Goal: Transaction & Acquisition: Book appointment/travel/reservation

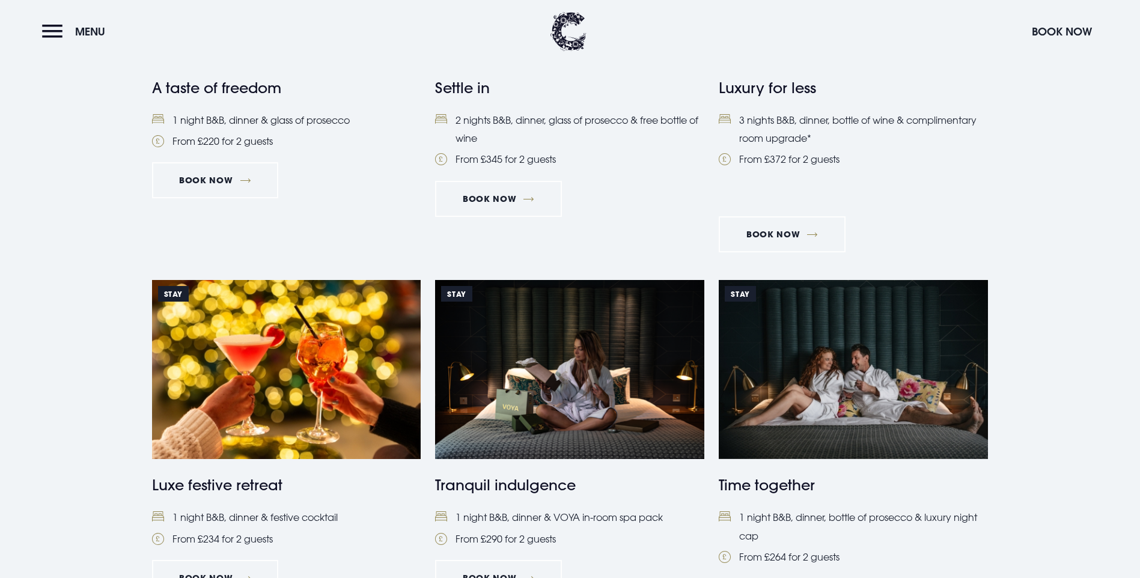
scroll to position [661, 0]
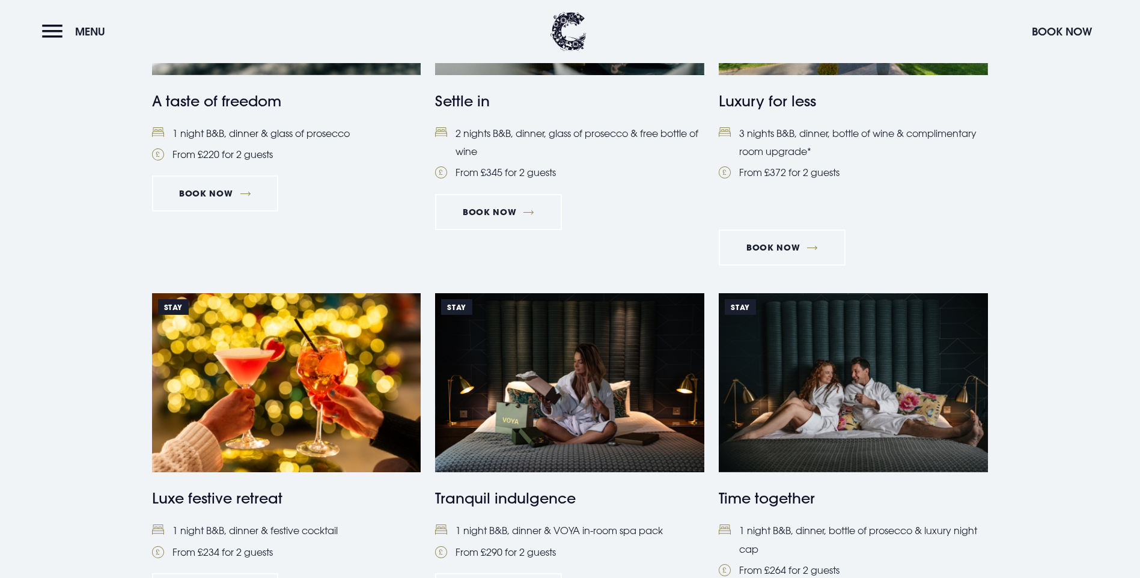
click at [251, 112] on h4 "A taste of freedom" at bounding box center [286, 101] width 269 height 22
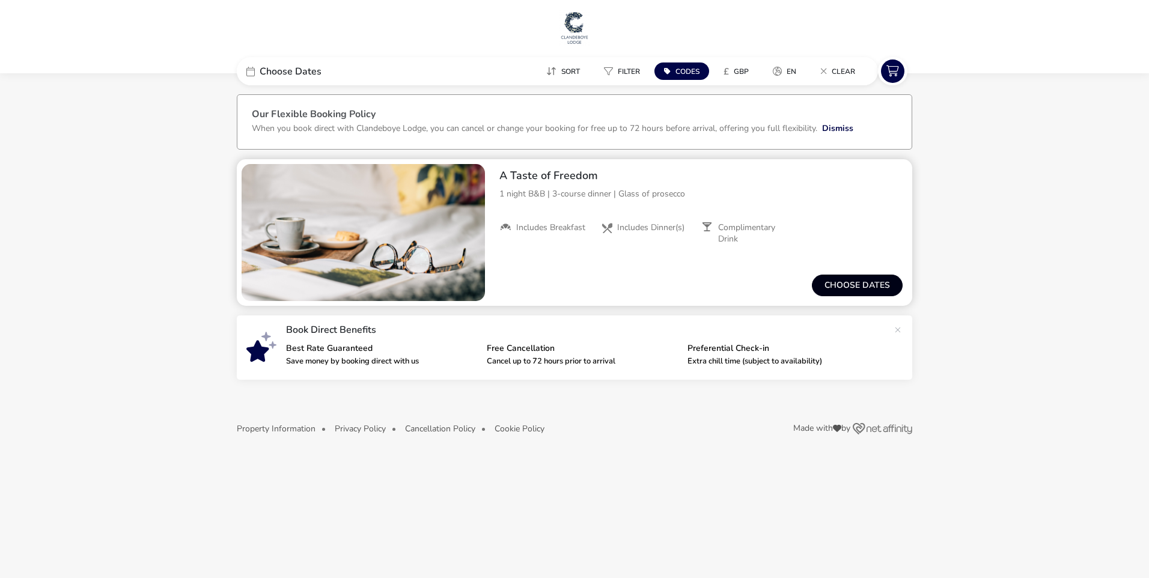
click at [861, 284] on button "Choose dates" at bounding box center [857, 286] width 91 height 22
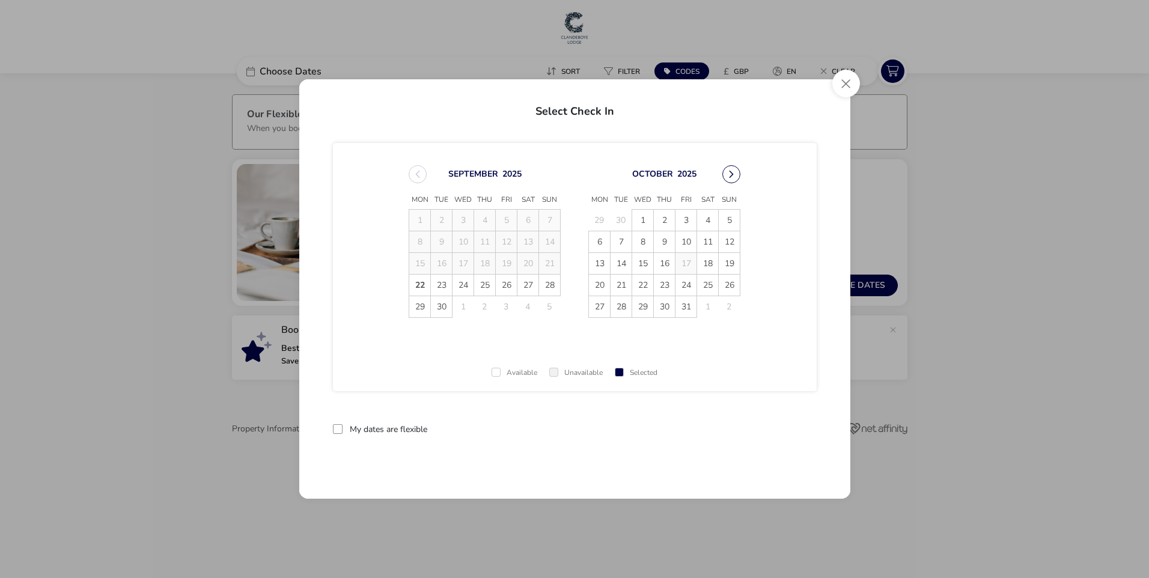
click at [729, 168] on button "Next Month" at bounding box center [731, 174] width 18 height 18
click at [664, 261] on span "13" at bounding box center [664, 263] width 21 height 21
click at [679, 261] on span "14" at bounding box center [685, 263] width 21 height 21
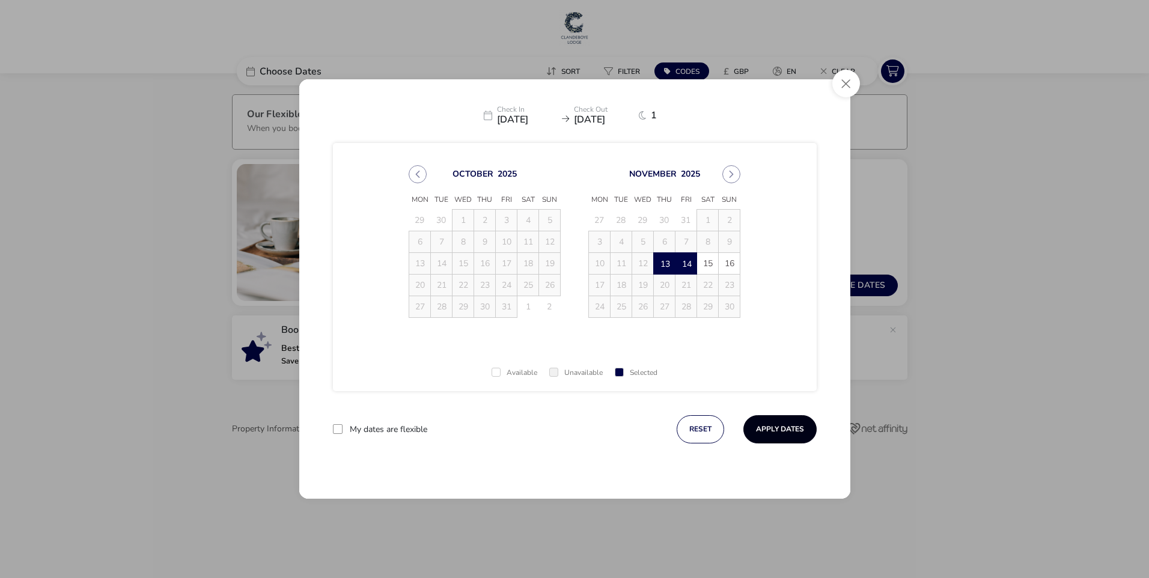
click at [776, 427] on button "Apply Dates" at bounding box center [779, 429] width 73 height 28
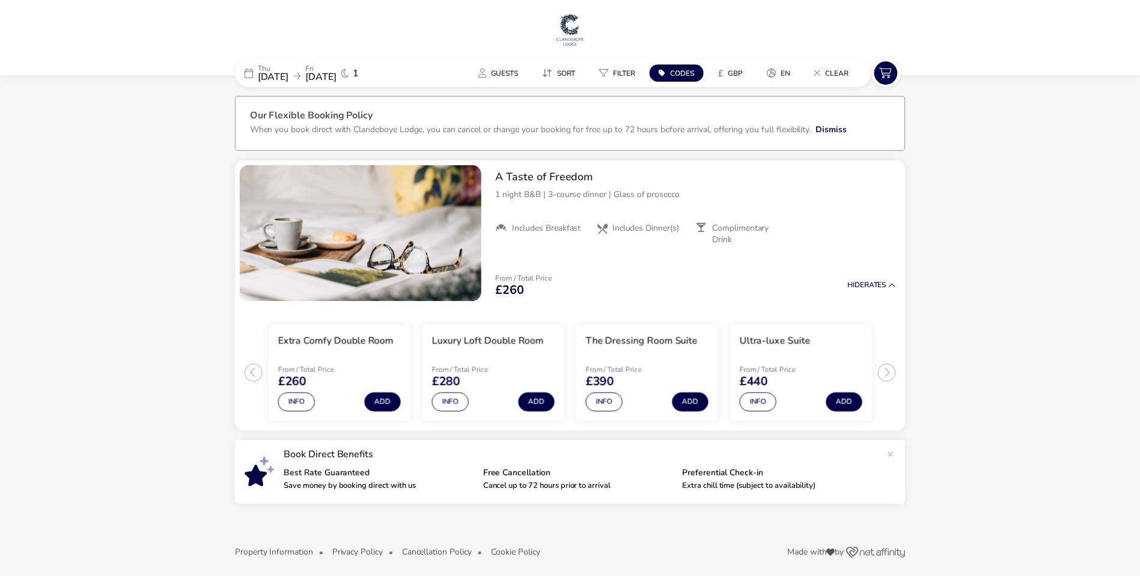
scroll to position [6, 0]
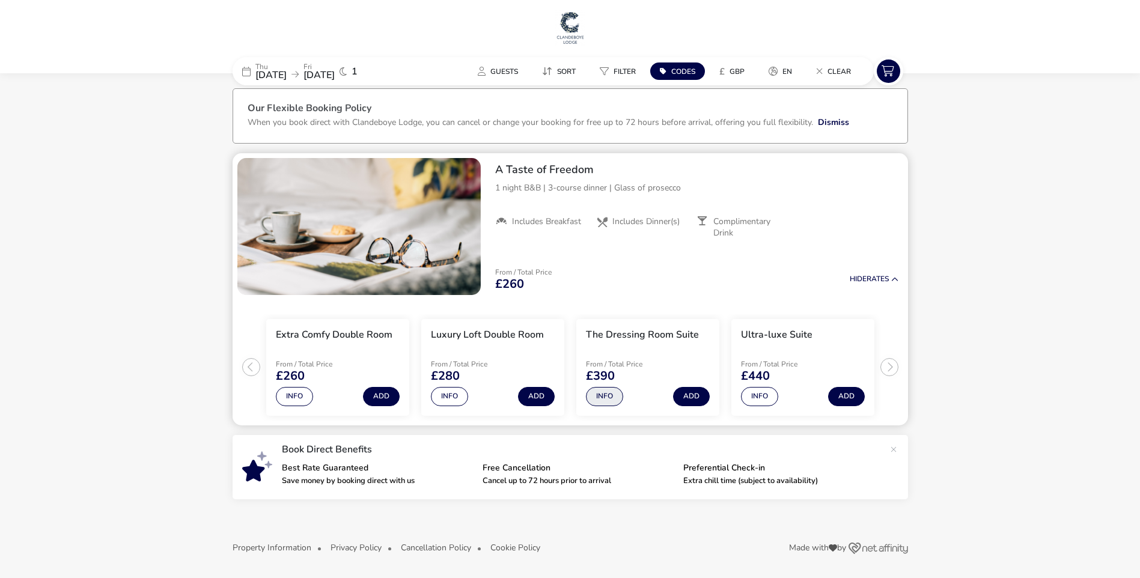
click at [603, 392] on button "Info" at bounding box center [604, 396] width 37 height 19
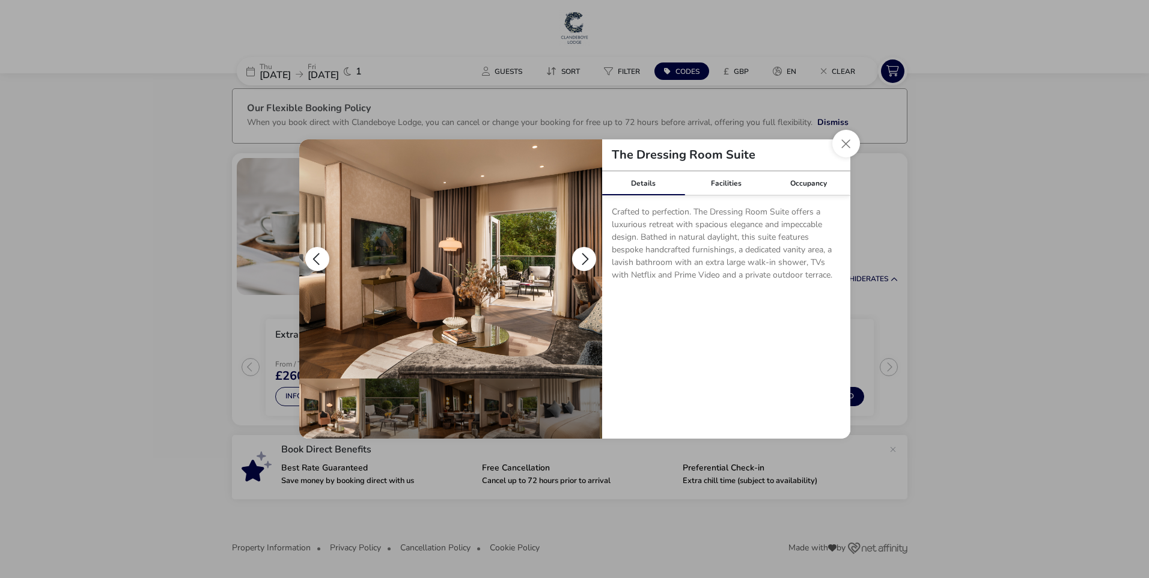
click at [586, 255] on button "details" at bounding box center [584, 259] width 24 height 24
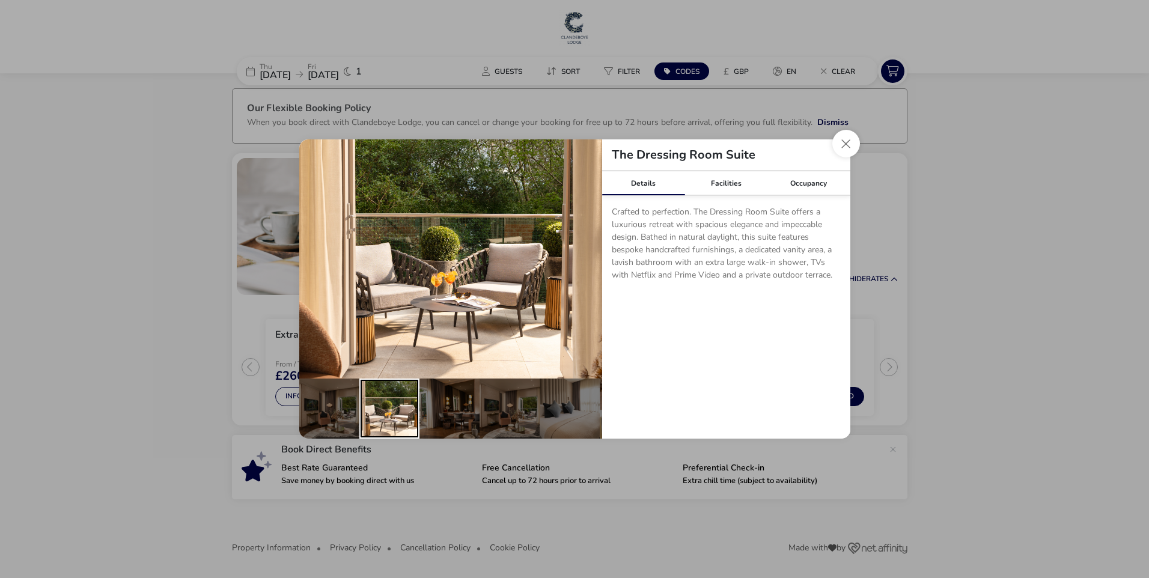
click at [389, 403] on div "details" at bounding box center [389, 408] width 60 height 60
click at [454, 406] on div "details" at bounding box center [449, 408] width 60 height 60
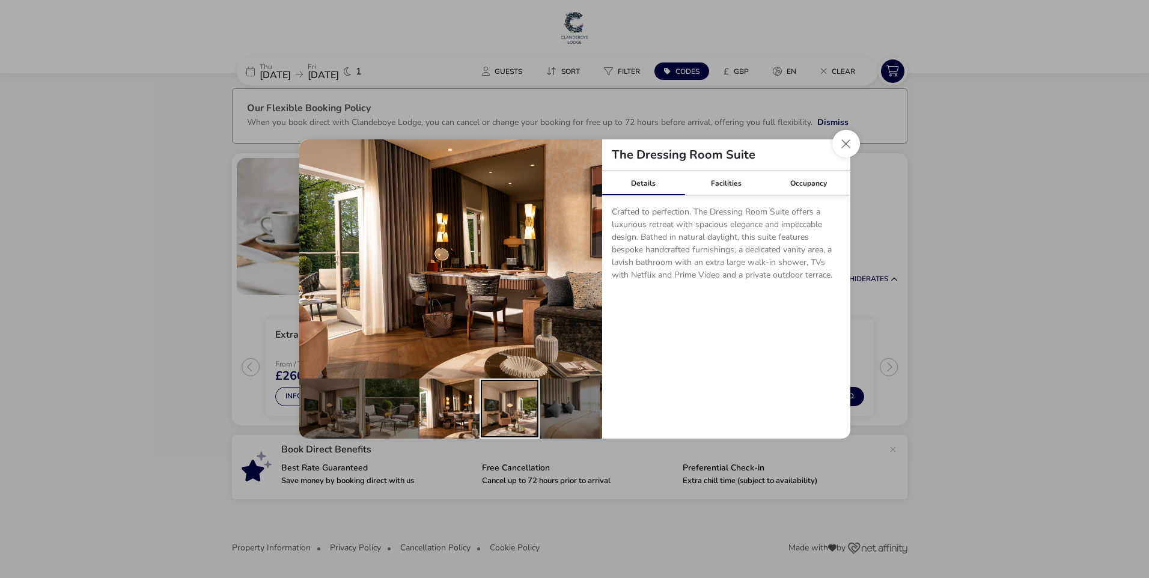
click at [514, 404] on div "details" at bounding box center [509, 408] width 60 height 60
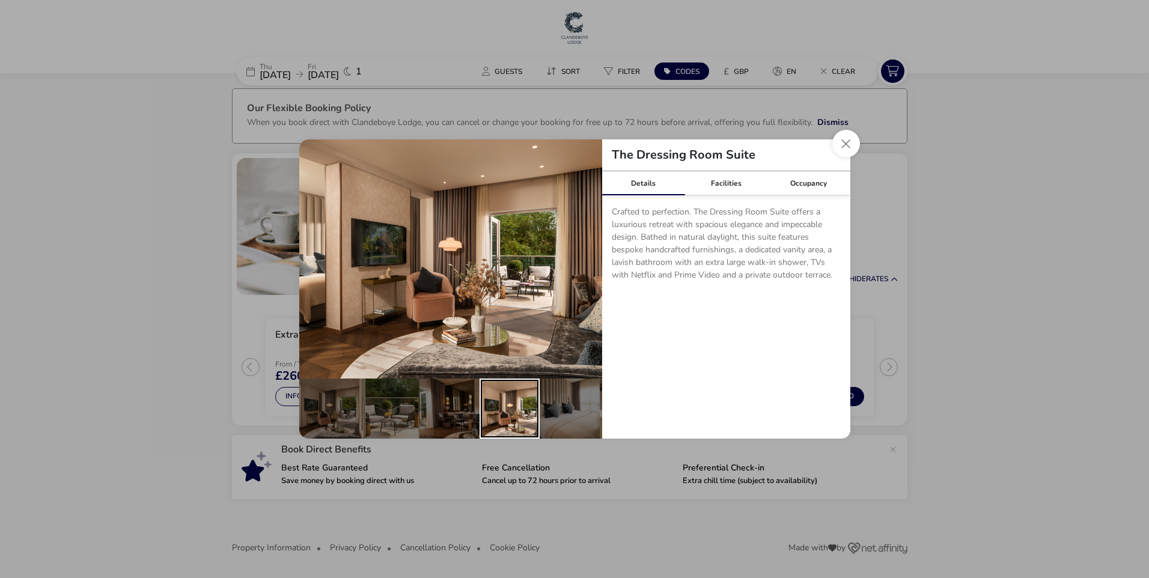
click at [512, 404] on div "details" at bounding box center [509, 408] width 60 height 60
drag, startPoint x: 512, startPoint y: 404, endPoint x: 582, endPoint y: 401, distance: 69.2
click at [582, 401] on div "details" at bounding box center [569, 408] width 60 height 60
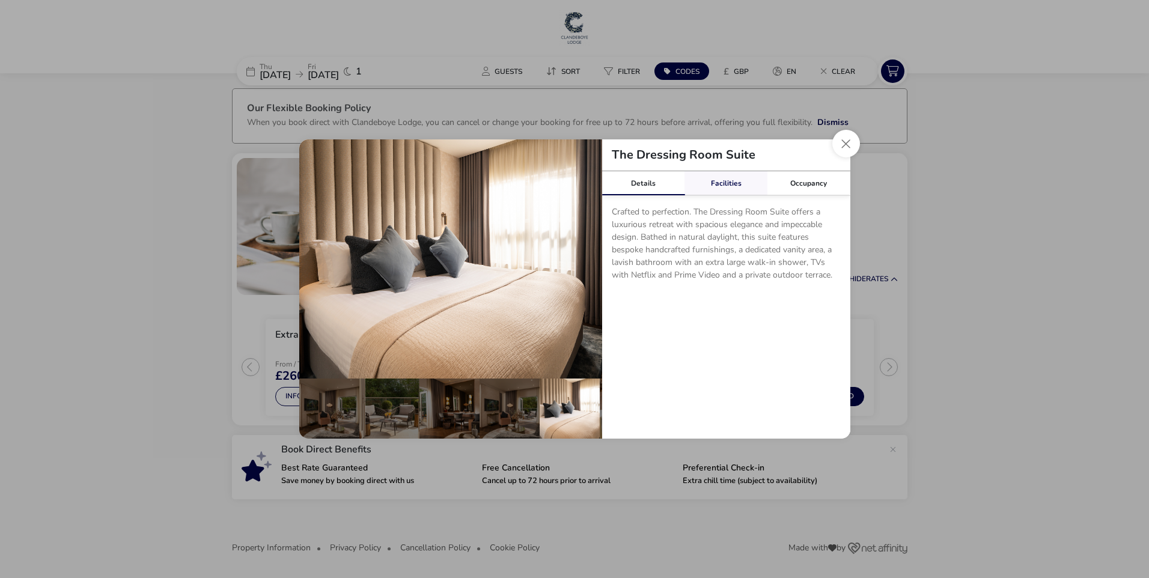
click at [729, 183] on link "Facilities" at bounding box center [725, 183] width 83 height 24
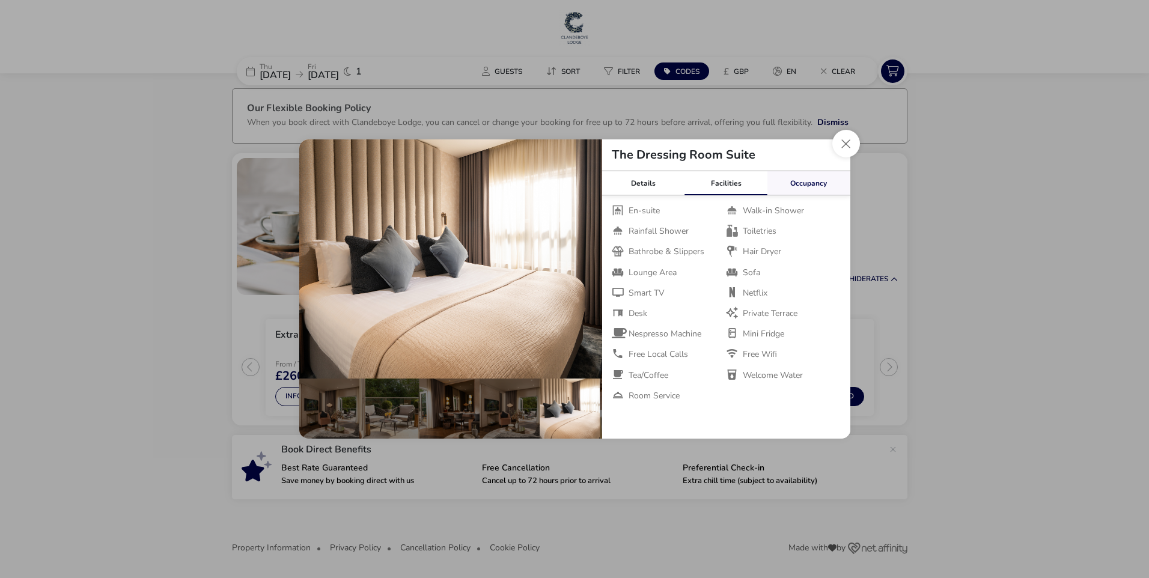
click at [811, 184] on link "Occupancy" at bounding box center [808, 183] width 83 height 24
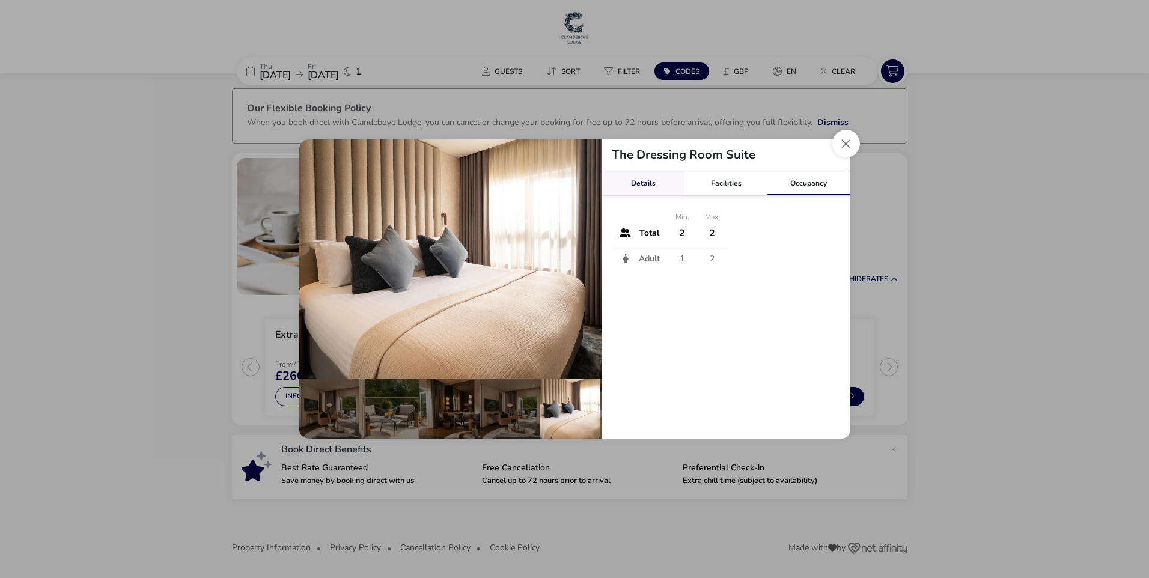
click at [640, 183] on link "Details" at bounding box center [643, 183] width 83 height 24
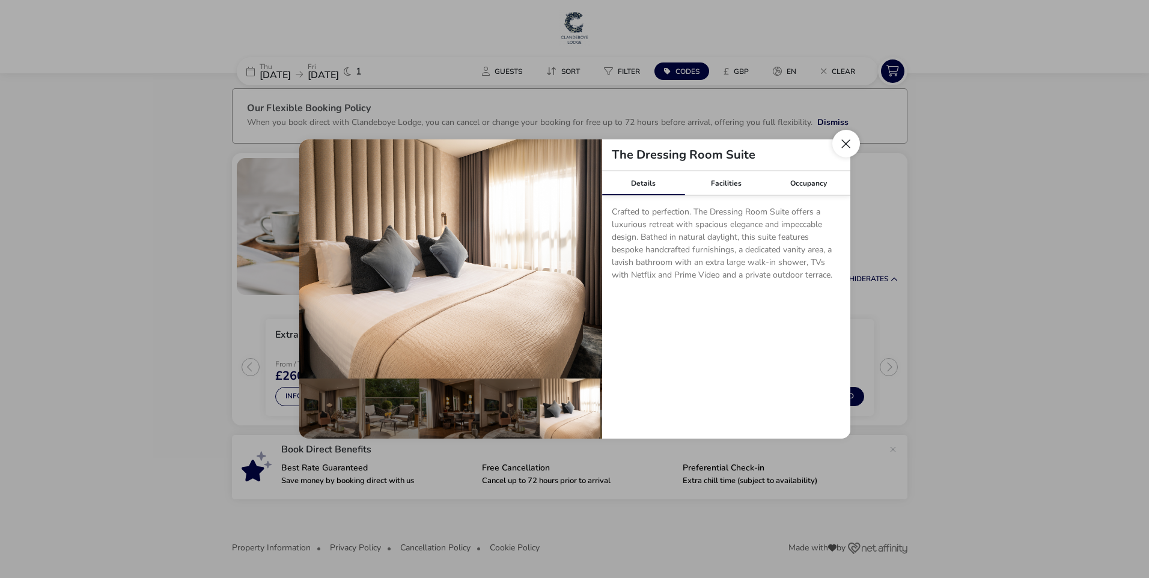
click at [842, 139] on button "Close dialog" at bounding box center [846, 144] width 28 height 28
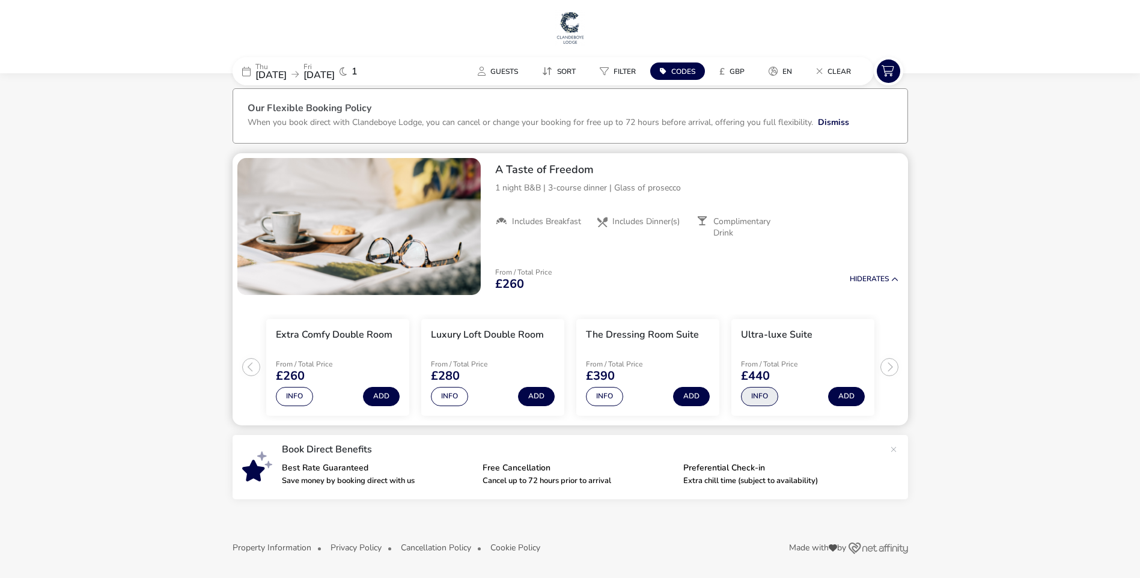
click at [760, 395] on button "Info" at bounding box center [759, 396] width 37 height 19
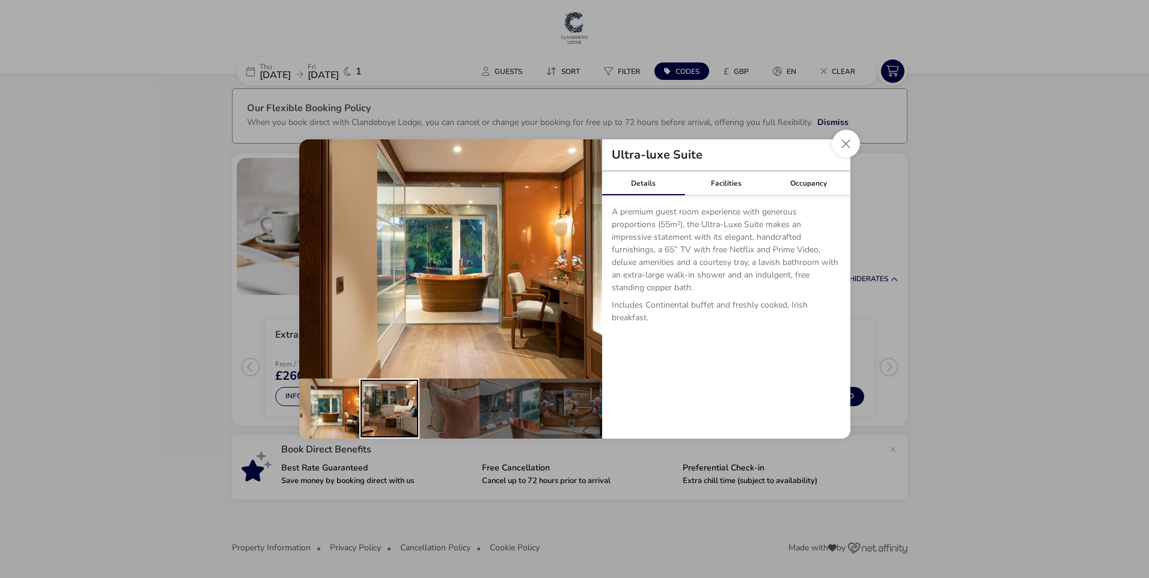
click at [390, 393] on div "details" at bounding box center [389, 408] width 60 height 60
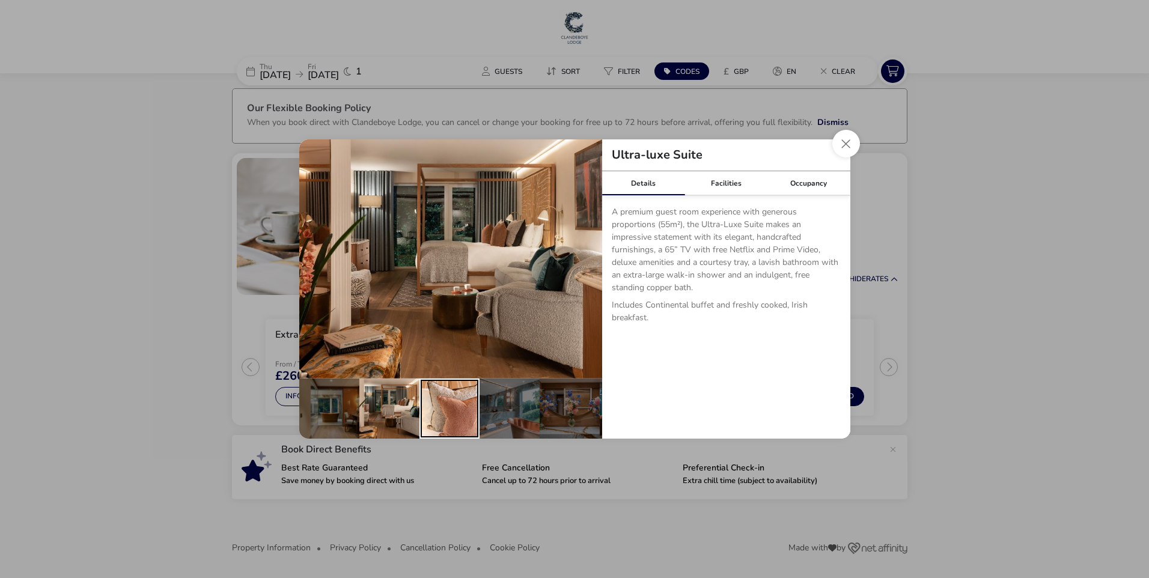
click at [453, 410] on div "details" at bounding box center [449, 408] width 60 height 60
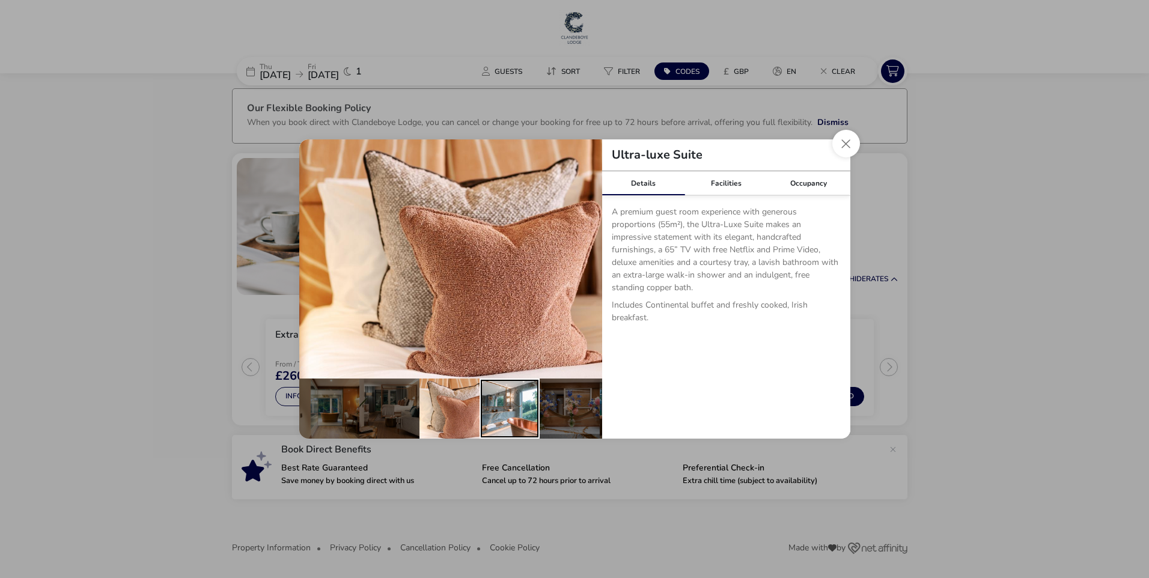
click at [498, 411] on div "details" at bounding box center [509, 408] width 60 height 60
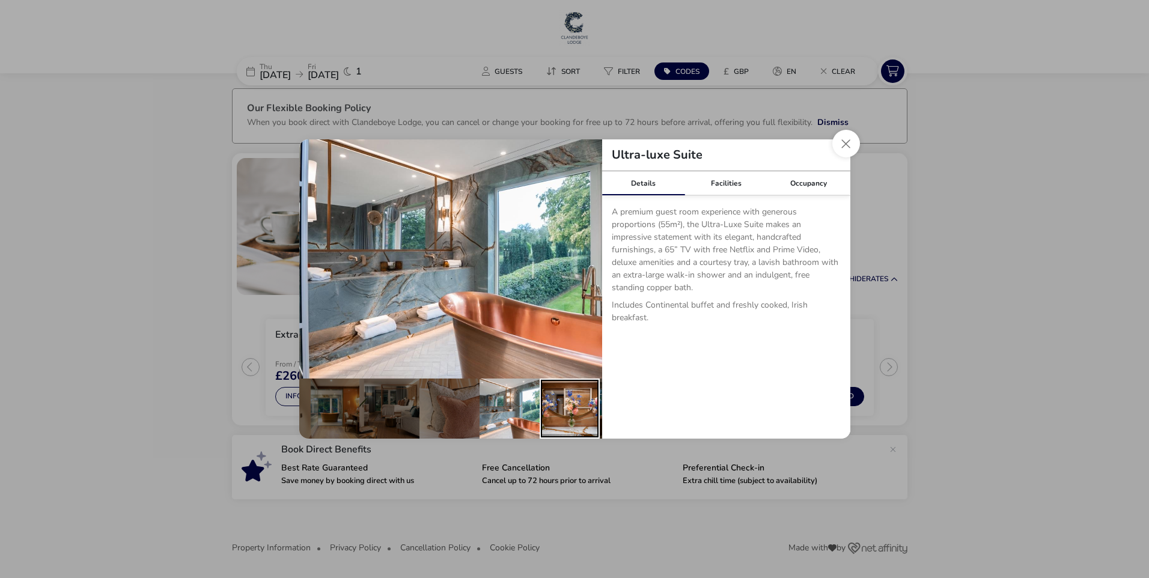
click at [577, 409] on div "details" at bounding box center [569, 408] width 60 height 60
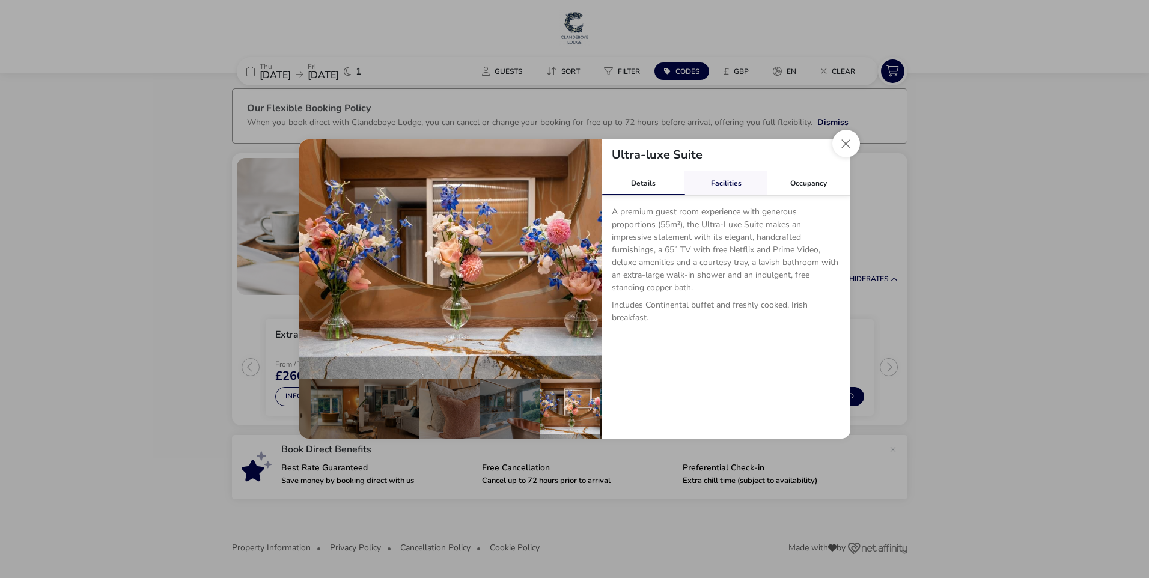
click at [725, 182] on link "Facilities" at bounding box center [725, 183] width 83 height 24
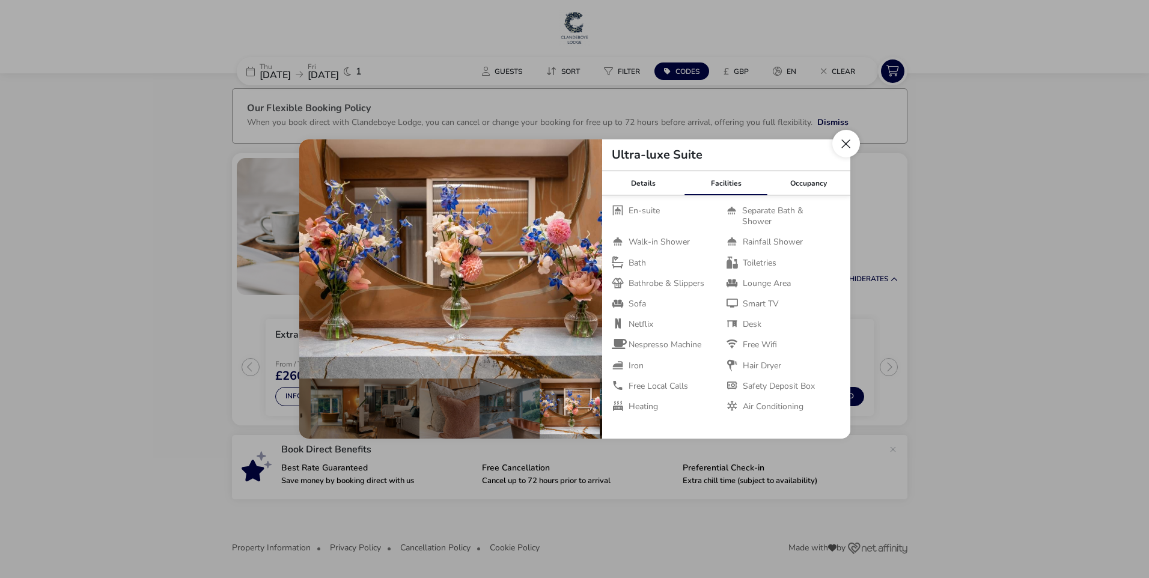
click at [844, 144] on button "Close dialog" at bounding box center [846, 144] width 28 height 28
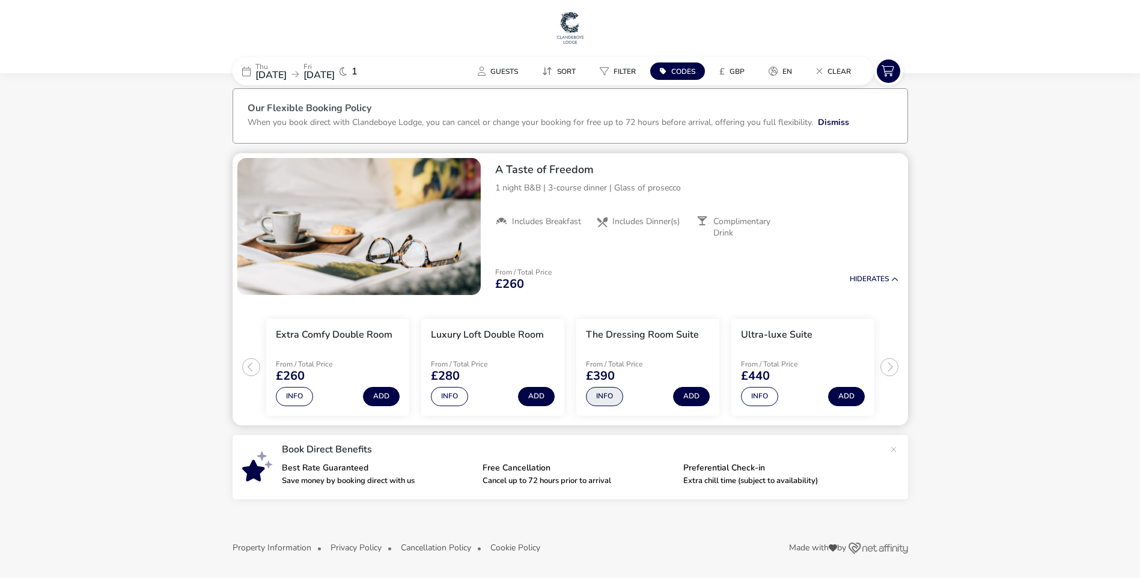
click at [604, 393] on button "Info" at bounding box center [604, 396] width 37 height 19
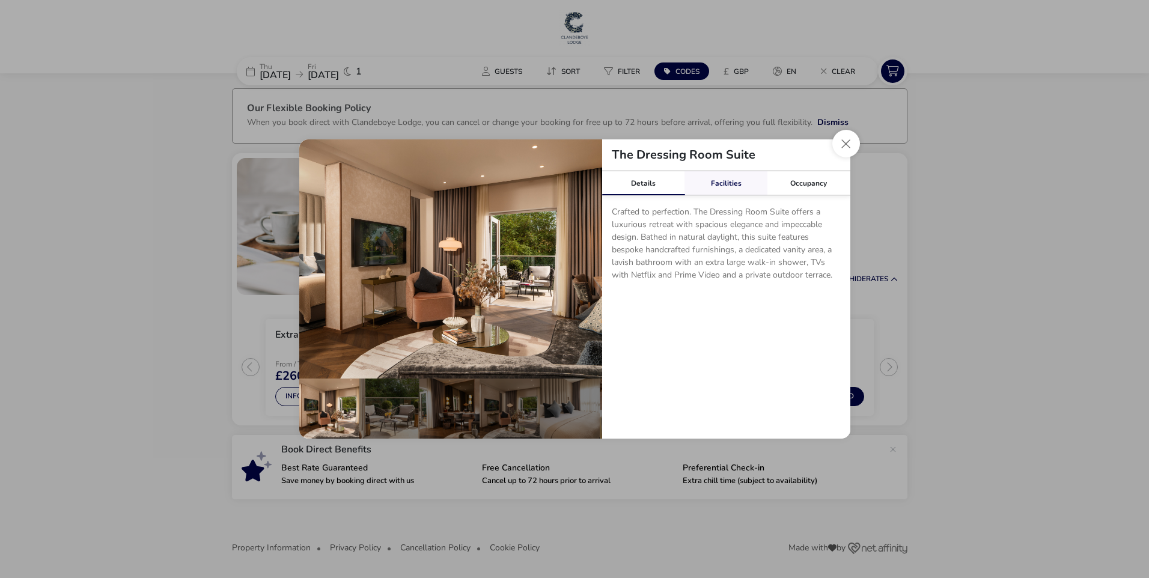
click at [732, 184] on link "Facilities" at bounding box center [725, 183] width 83 height 24
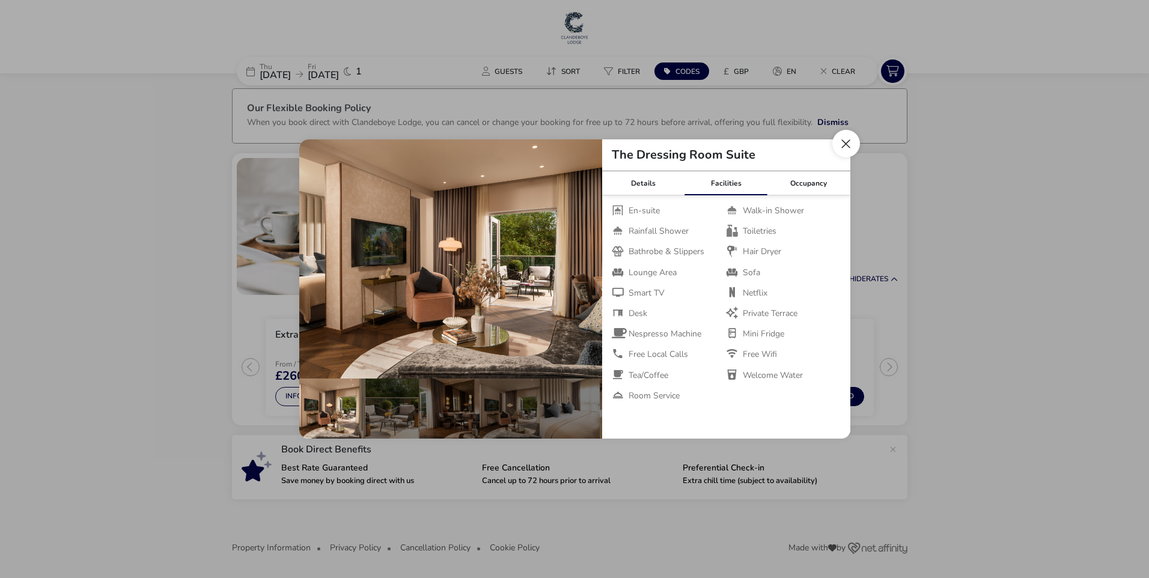
click at [847, 139] on button "Close dialog" at bounding box center [846, 144] width 28 height 28
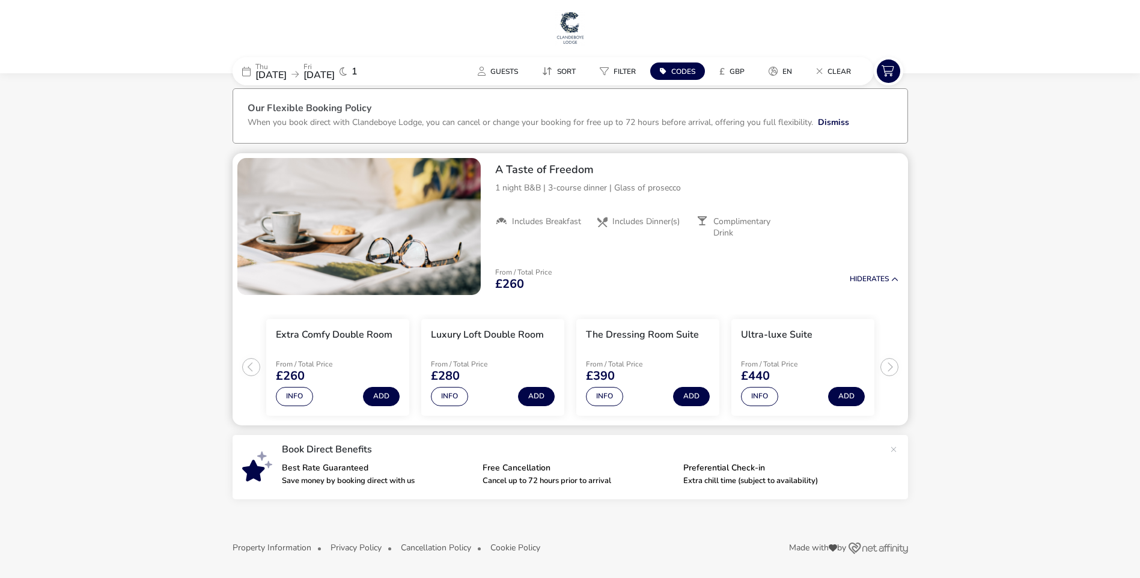
click at [890, 367] on ul "Extra Comfy Double Room From / Total Price £260 Info Add Luxury Loft Double Roo…" at bounding box center [569, 363] width 675 height 126
click at [248, 365] on ul "Extra Comfy Double Room From / Total Price £260 Info Add Luxury Loft Double Roo…" at bounding box center [569, 363] width 675 height 126
click at [268, 70] on span "13 Nov 2025" at bounding box center [270, 74] width 31 height 13
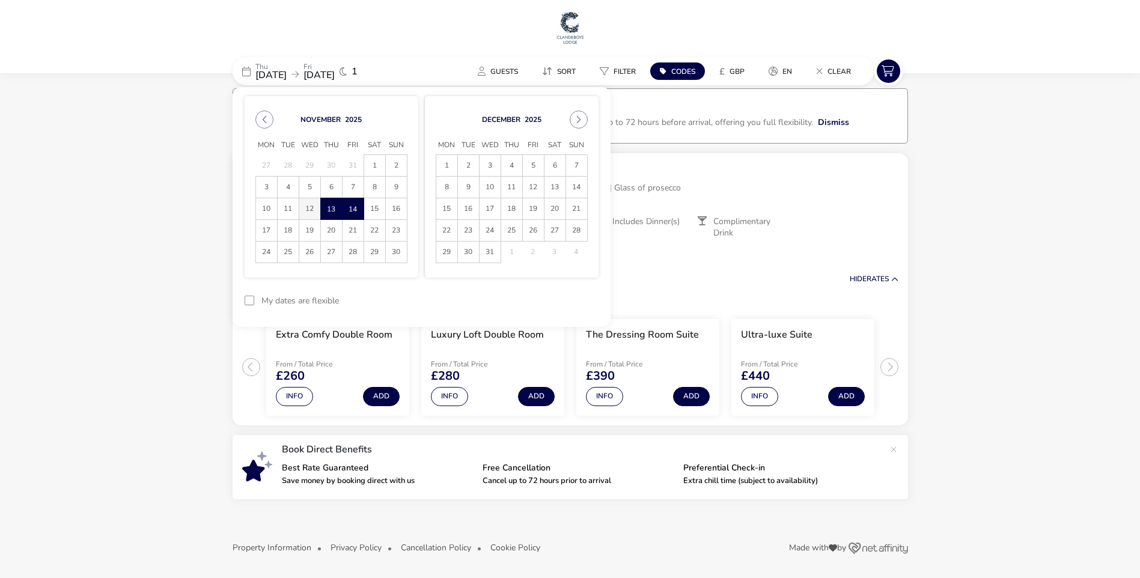
click at [303, 206] on span "12" at bounding box center [309, 208] width 21 height 21
click at [330, 207] on span "13" at bounding box center [331, 208] width 21 height 21
click at [567, 299] on button "Apply Dates" at bounding box center [561, 301] width 73 height 28
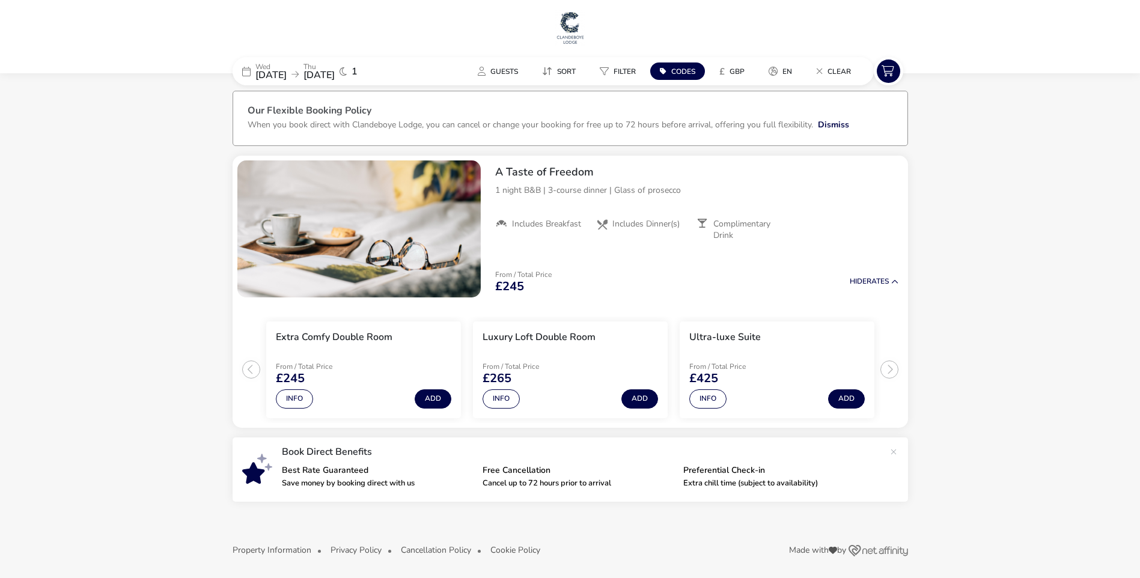
scroll to position [6, 0]
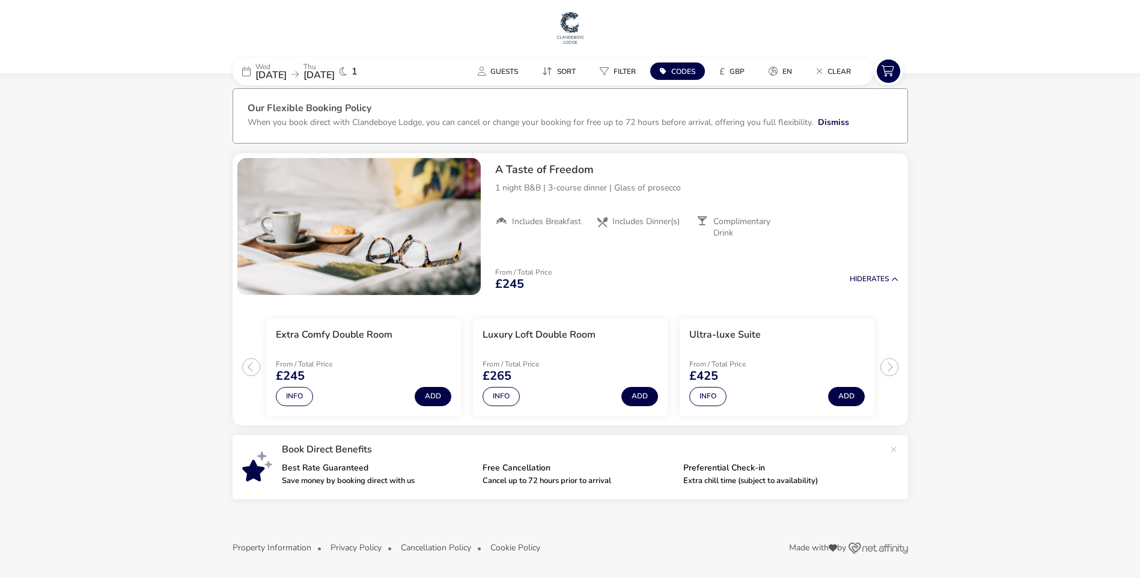
click at [269, 71] on span "12 Nov 2025" at bounding box center [270, 74] width 31 height 13
click at [244, 69] on icon at bounding box center [246, 72] width 8 height 10
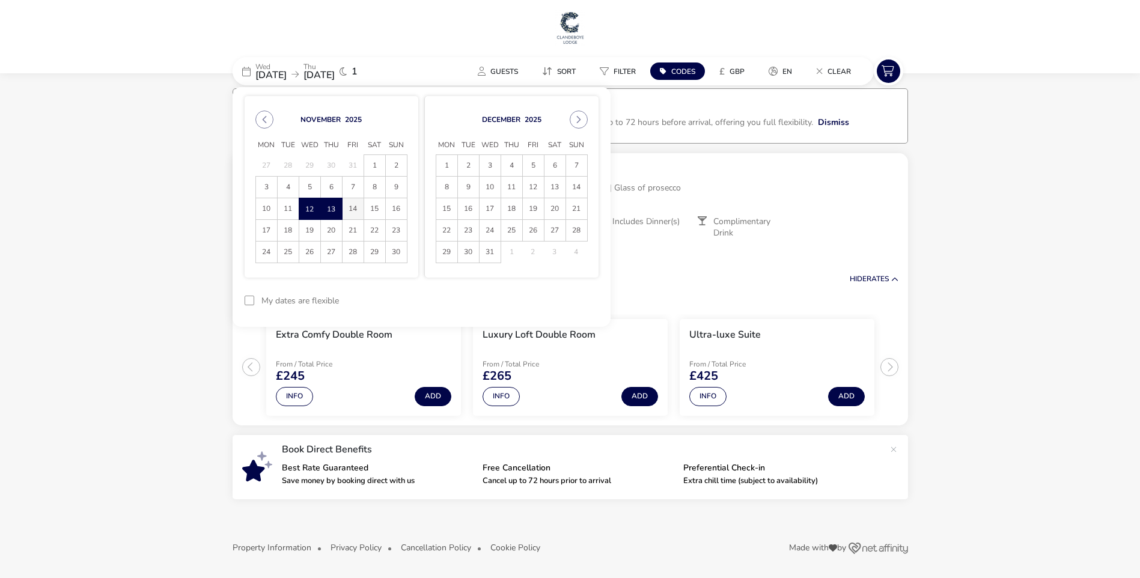
click at [354, 207] on span "14" at bounding box center [352, 208] width 21 height 21
click at [374, 207] on span "15" at bounding box center [374, 208] width 21 height 21
click at [550, 296] on button "Apply Dates" at bounding box center [561, 301] width 73 height 28
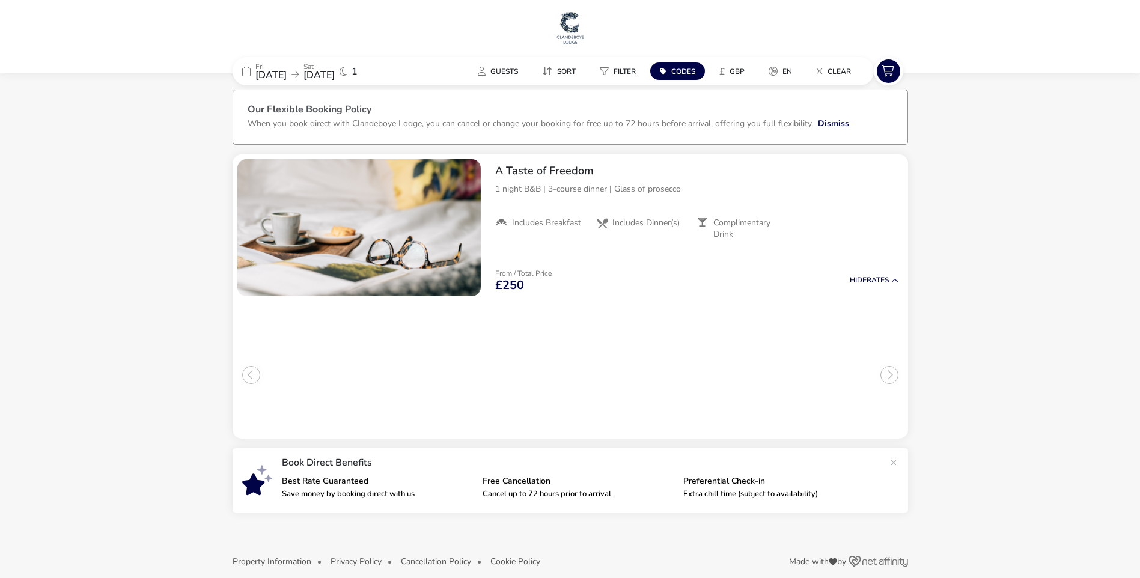
scroll to position [18, 0]
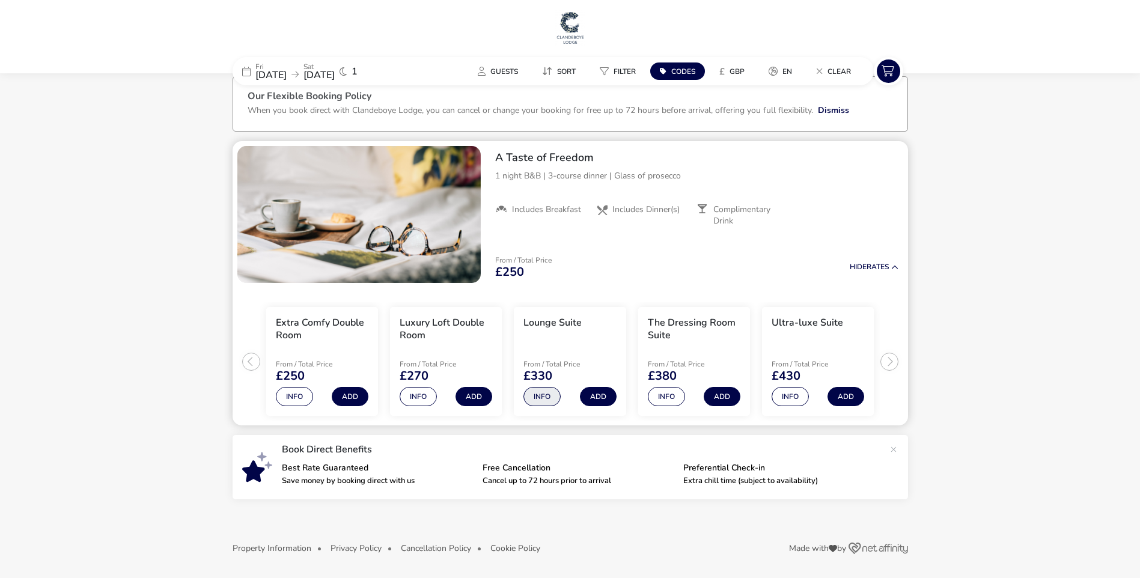
click at [541, 393] on button "Info" at bounding box center [541, 396] width 37 height 19
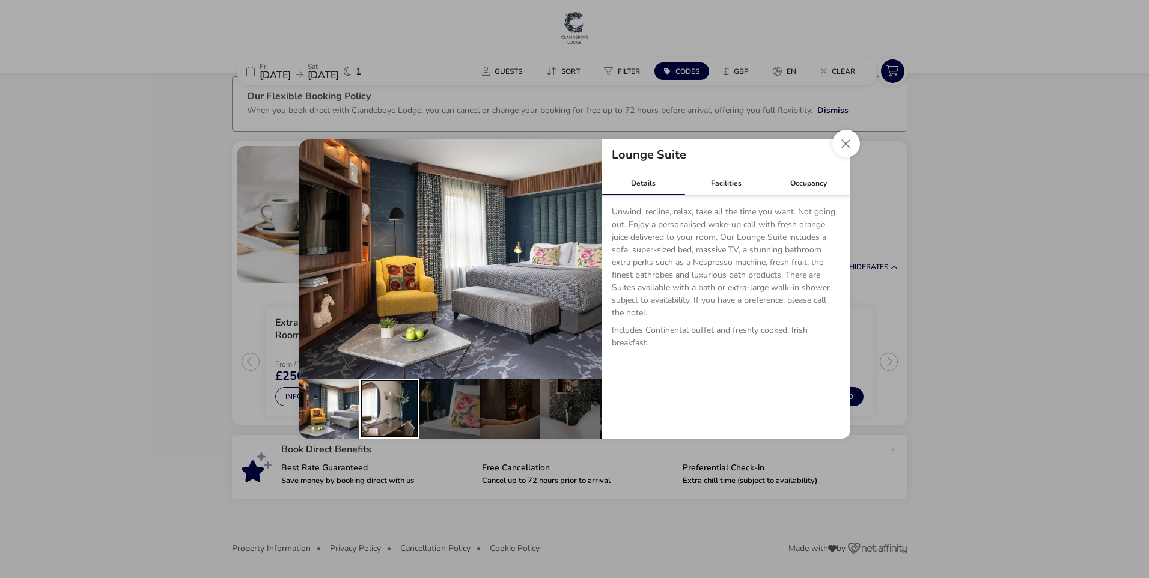
click at [375, 404] on div "details" at bounding box center [389, 408] width 60 height 60
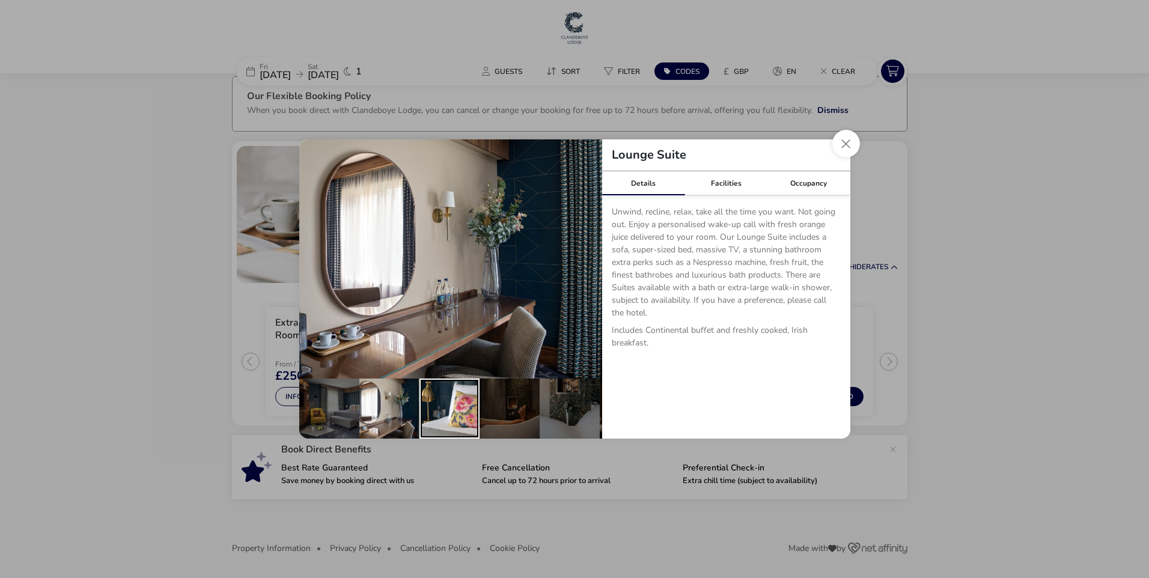
click at [449, 404] on div "details" at bounding box center [449, 408] width 60 height 60
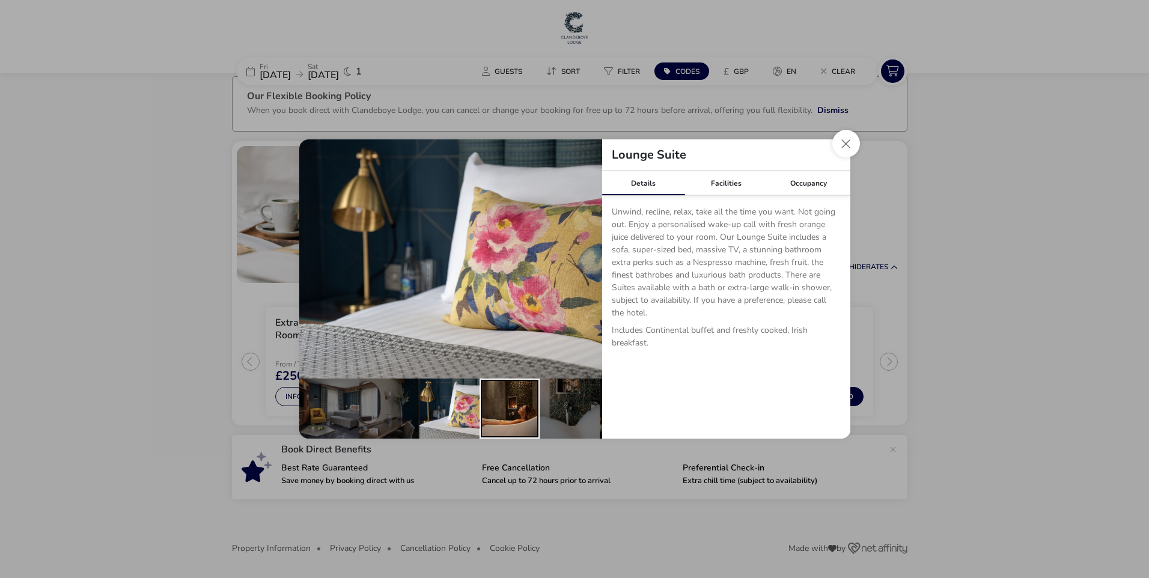
click at [491, 405] on div "details" at bounding box center [509, 408] width 60 height 60
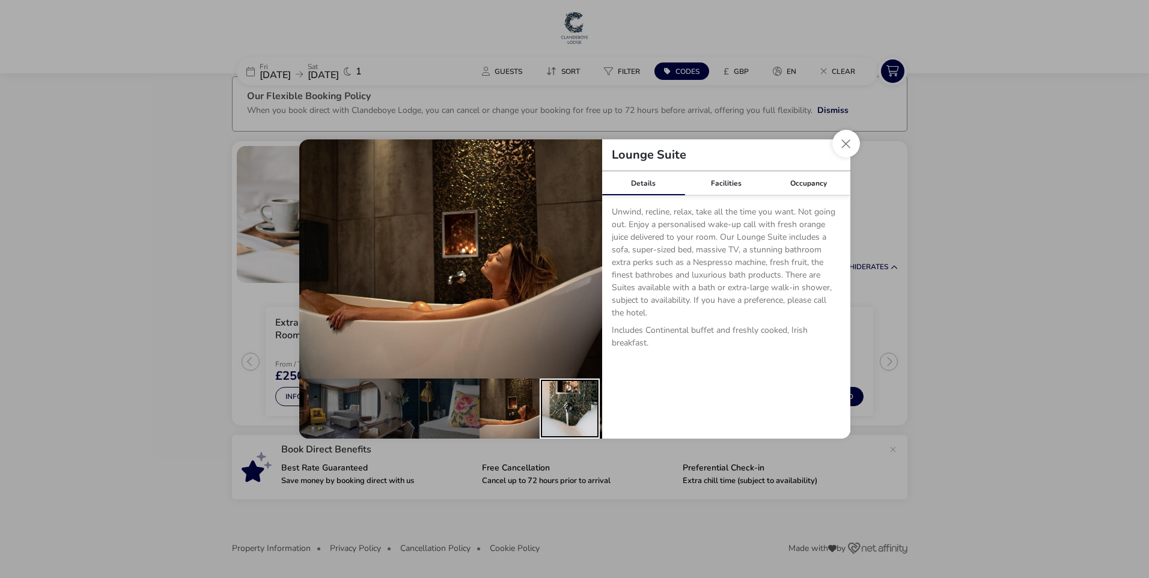
click at [574, 409] on div "details" at bounding box center [569, 408] width 60 height 60
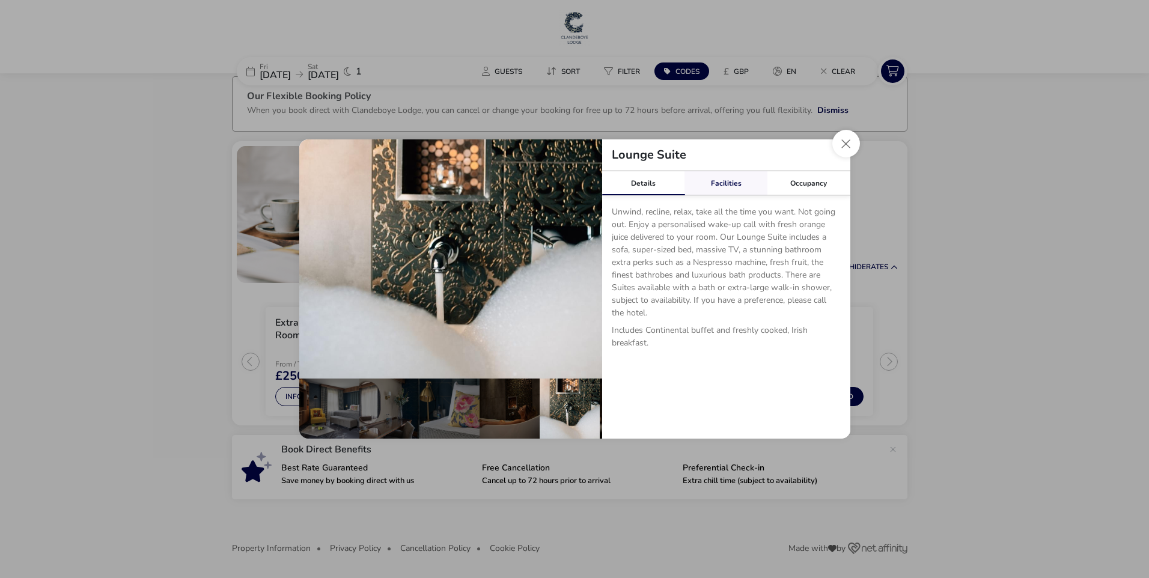
click at [727, 180] on link "Facilities" at bounding box center [725, 183] width 83 height 24
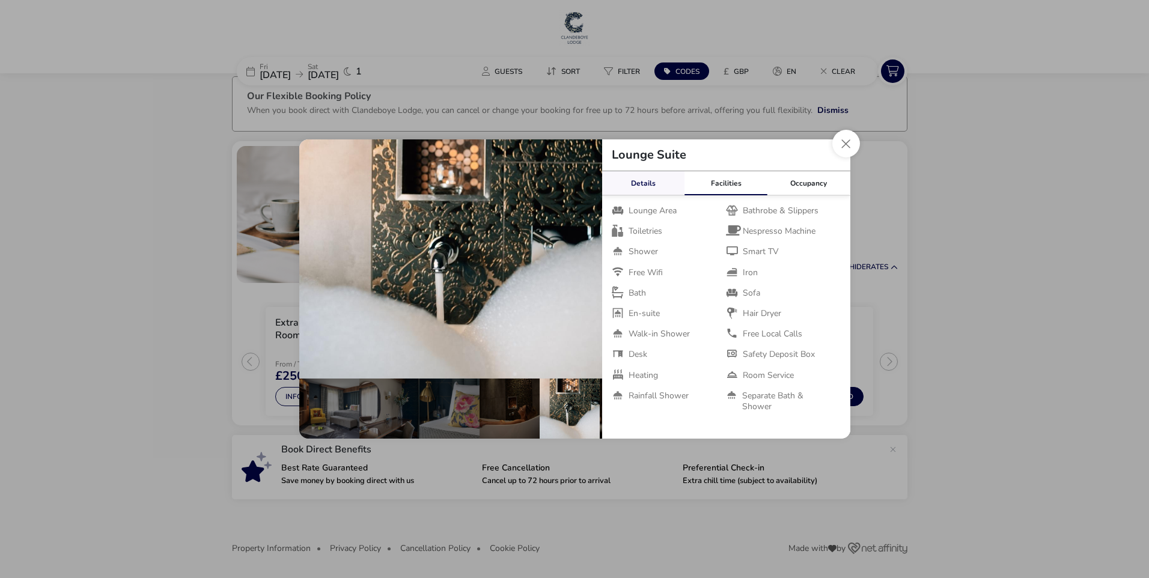
click at [643, 181] on link "Details" at bounding box center [643, 183] width 83 height 24
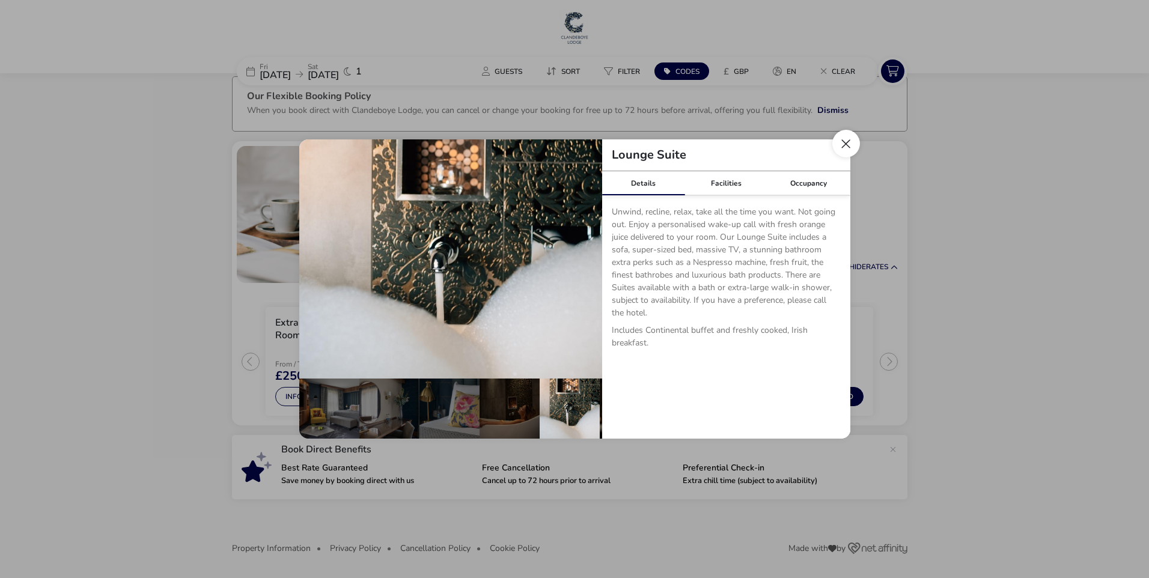
click at [846, 141] on button "Close dialog" at bounding box center [846, 144] width 28 height 28
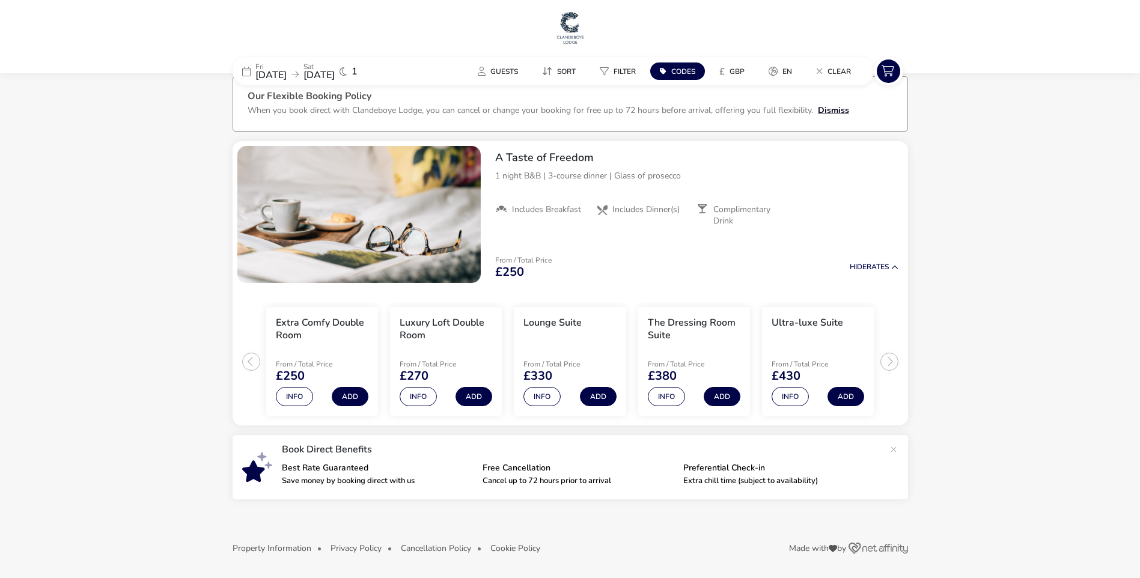
click at [835, 108] on button "Dismiss" at bounding box center [833, 110] width 31 height 13
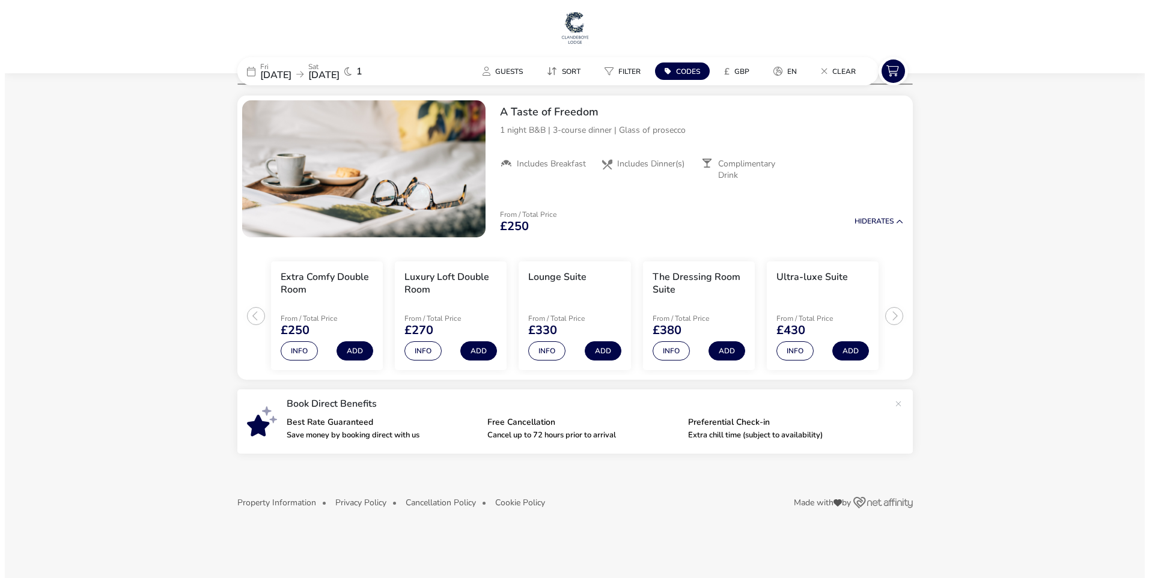
scroll to position [0, 0]
click at [896, 402] on button at bounding box center [898, 402] width 24 height 24
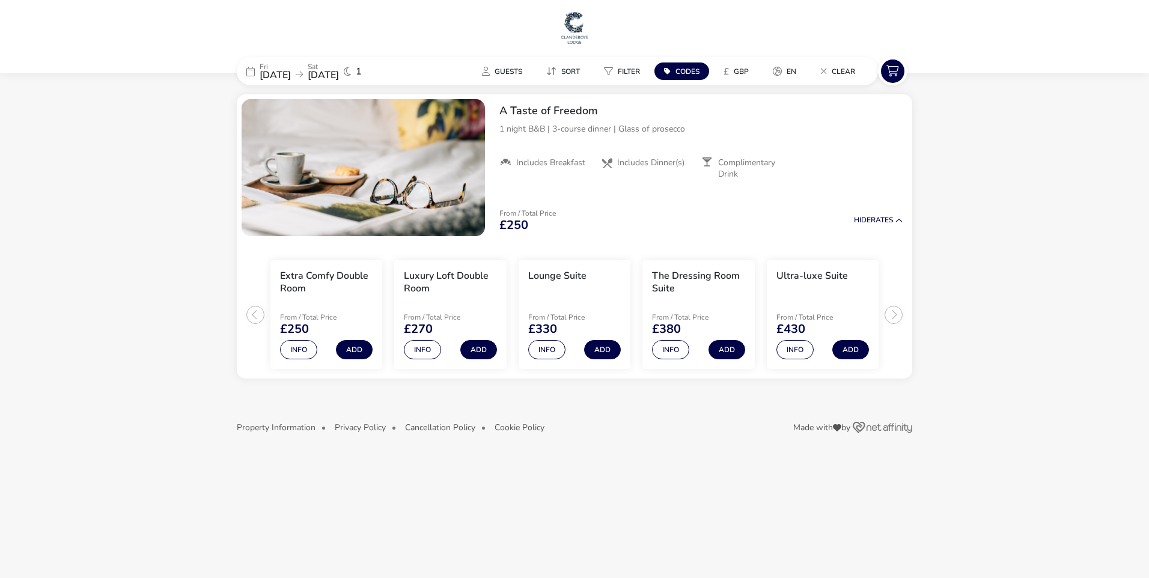
click at [288, 71] on span "14 Nov 2025" at bounding box center [275, 74] width 31 height 13
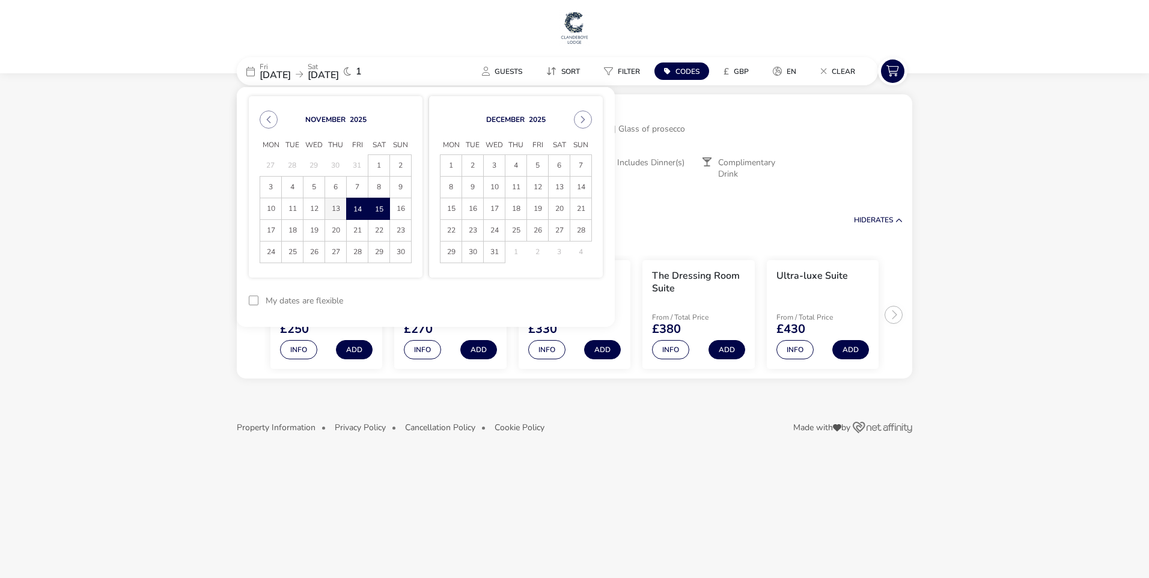
click at [336, 204] on span "13" at bounding box center [335, 208] width 21 height 21
click at [356, 206] on span "14" at bounding box center [357, 208] width 21 height 21
click at [571, 294] on button "Apply Dates" at bounding box center [565, 301] width 73 height 28
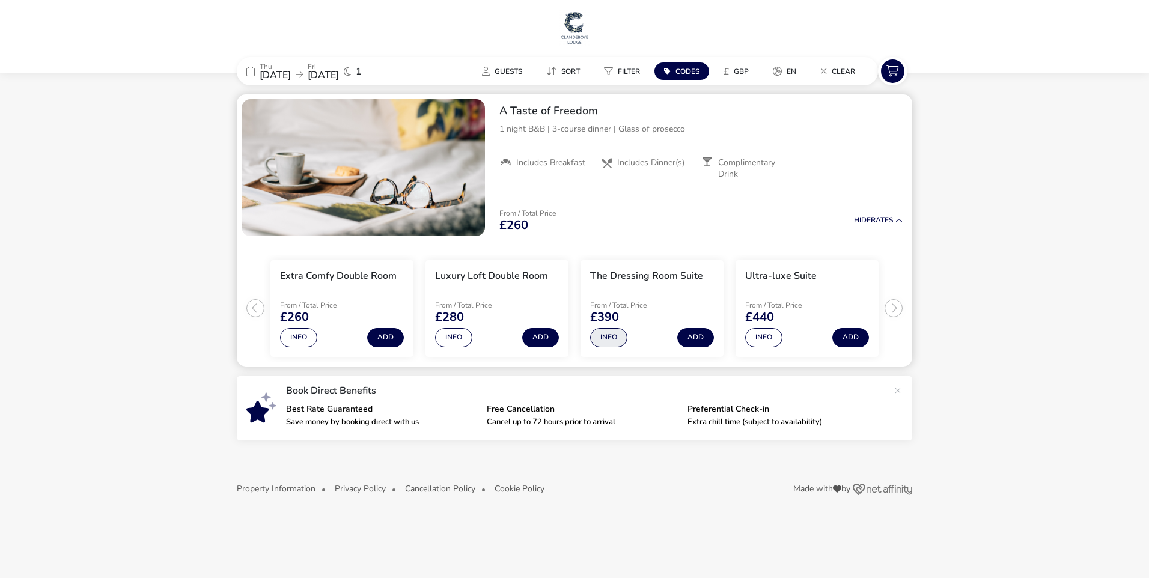
click at [609, 332] on button "Info" at bounding box center [608, 337] width 37 height 19
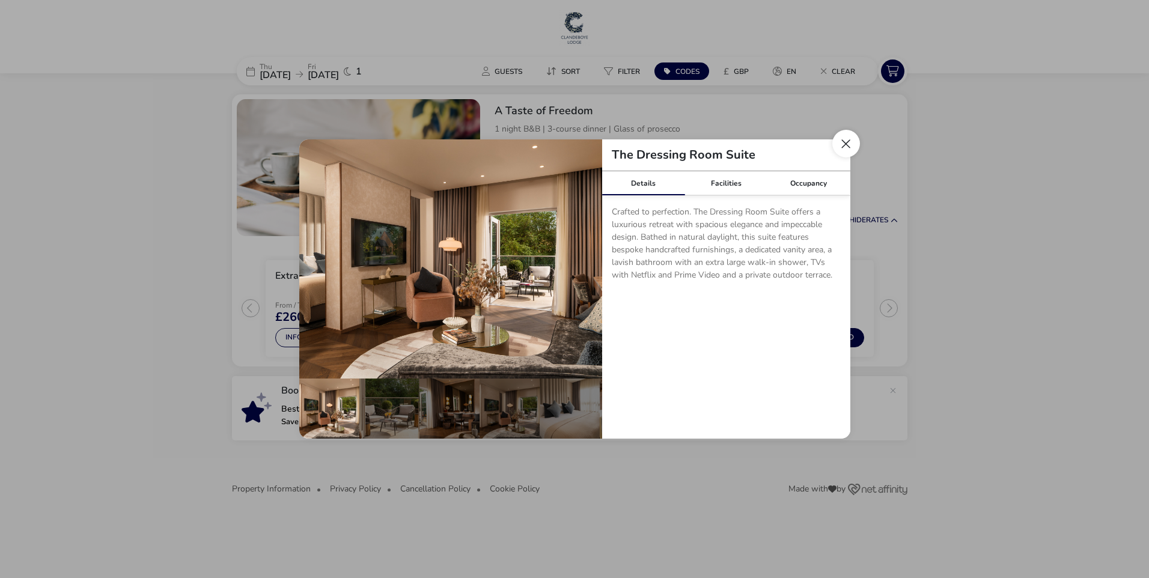
click at [847, 139] on button "Close dialog" at bounding box center [846, 144] width 28 height 28
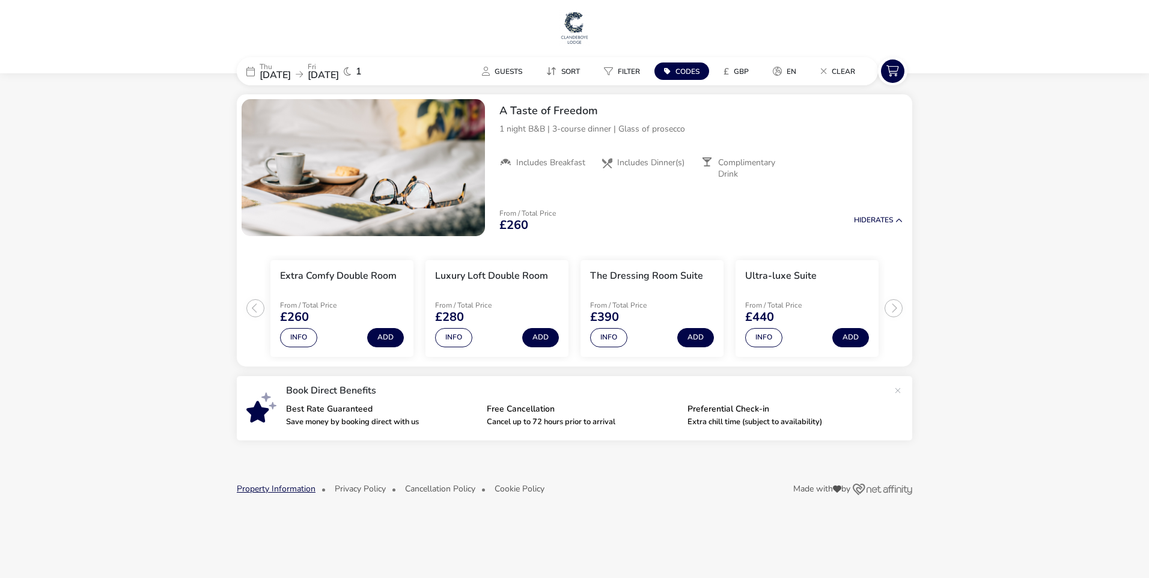
click at [298, 489] on button "Property Information" at bounding box center [276, 488] width 79 height 9
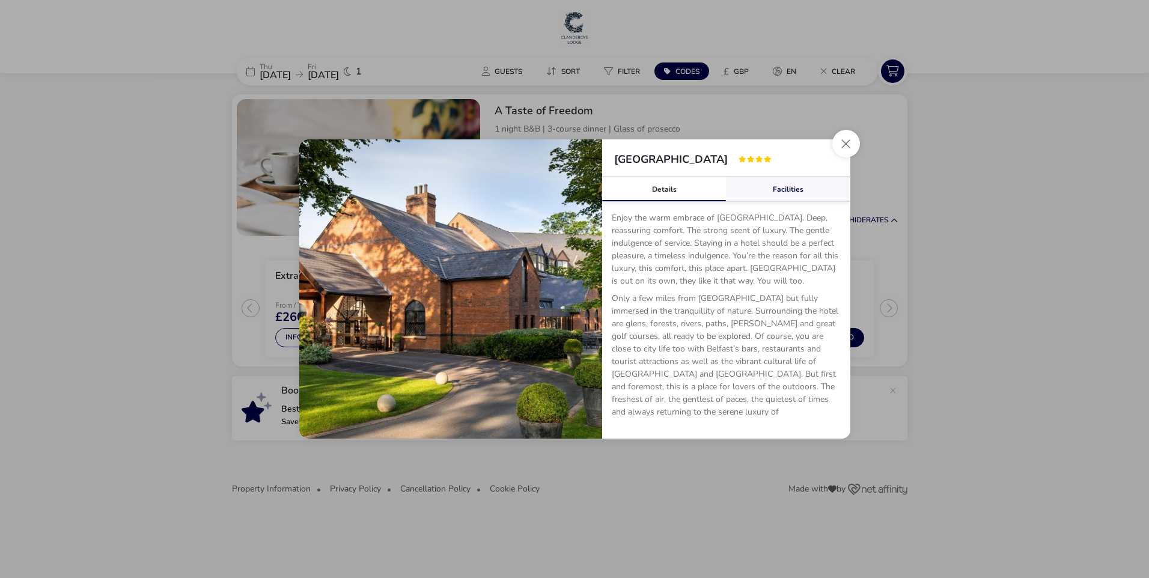
click at [788, 186] on link "Facilities" at bounding box center [788, 189] width 124 height 24
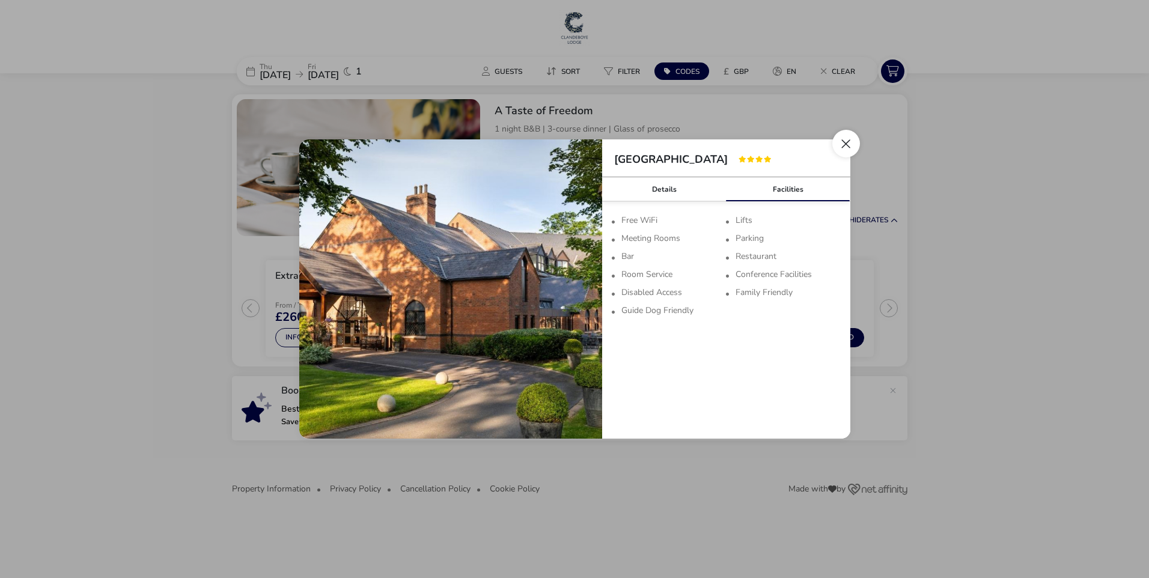
click at [852, 141] on button "Close" at bounding box center [846, 144] width 28 height 28
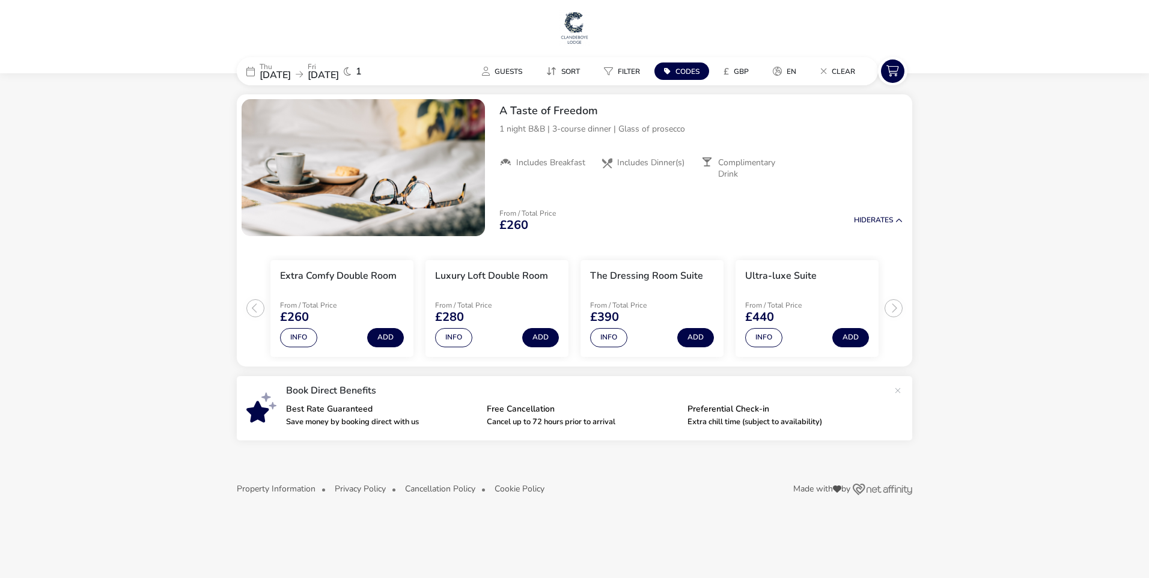
click at [574, 21] on img at bounding box center [574, 28] width 30 height 36
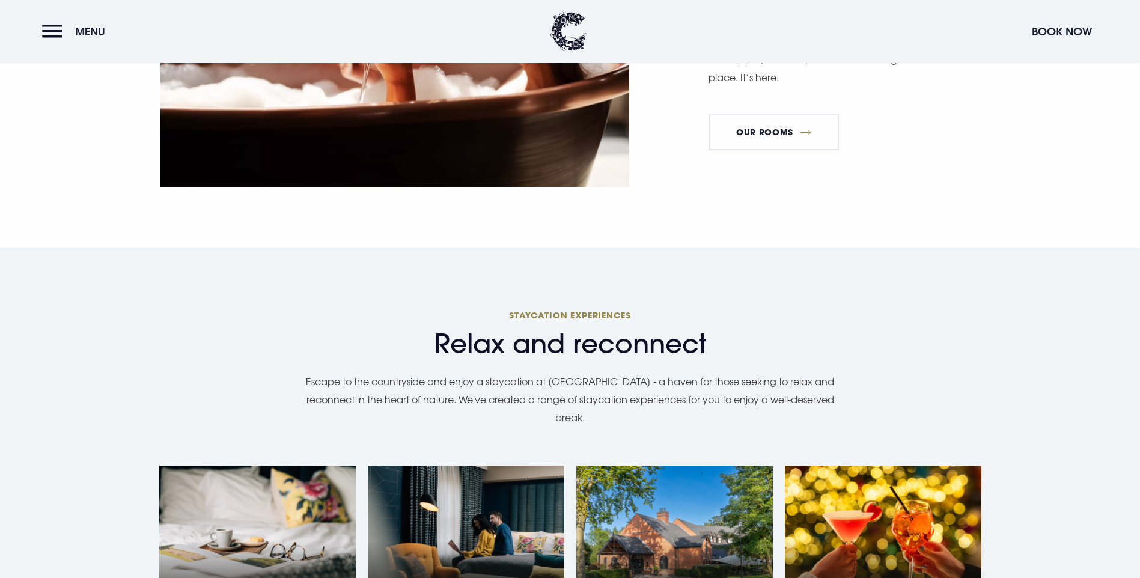
scroll to position [1081, 0]
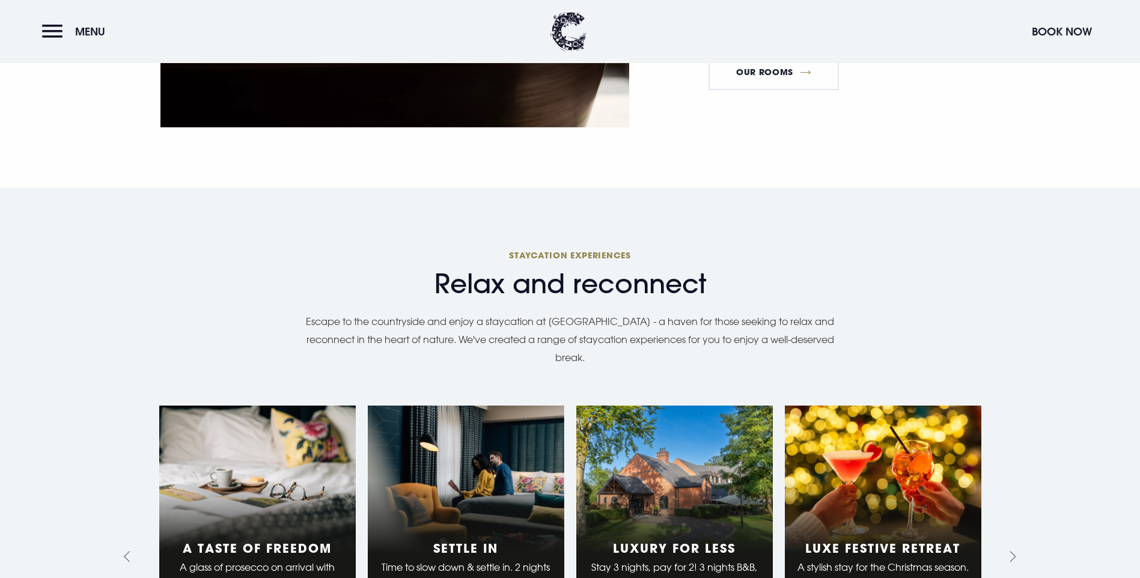
click at [251, 466] on link "1 of 10" at bounding box center [257, 557] width 196 height 303
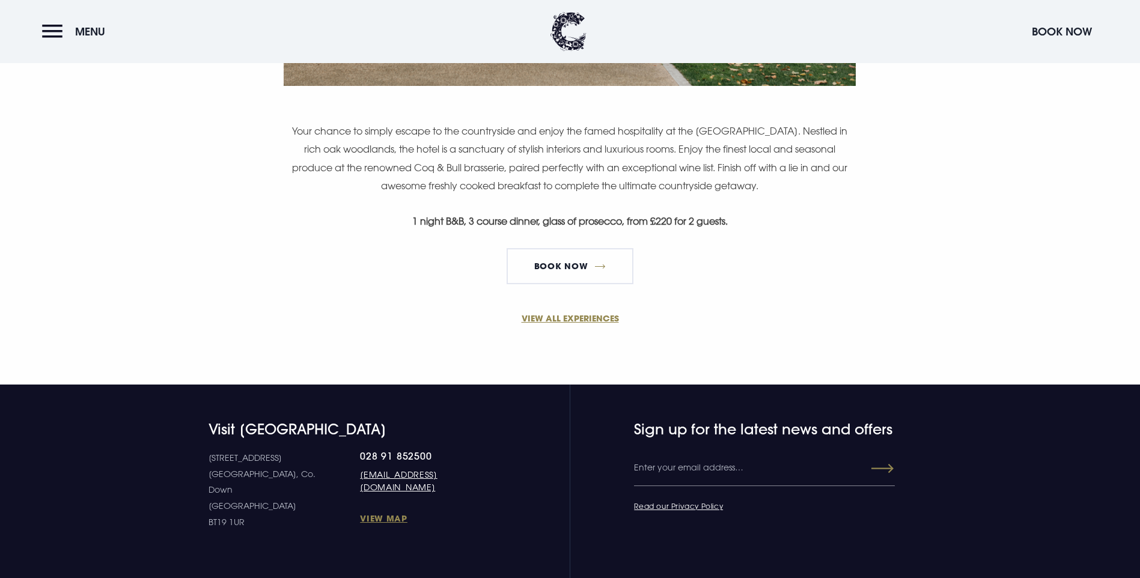
scroll to position [781, 0]
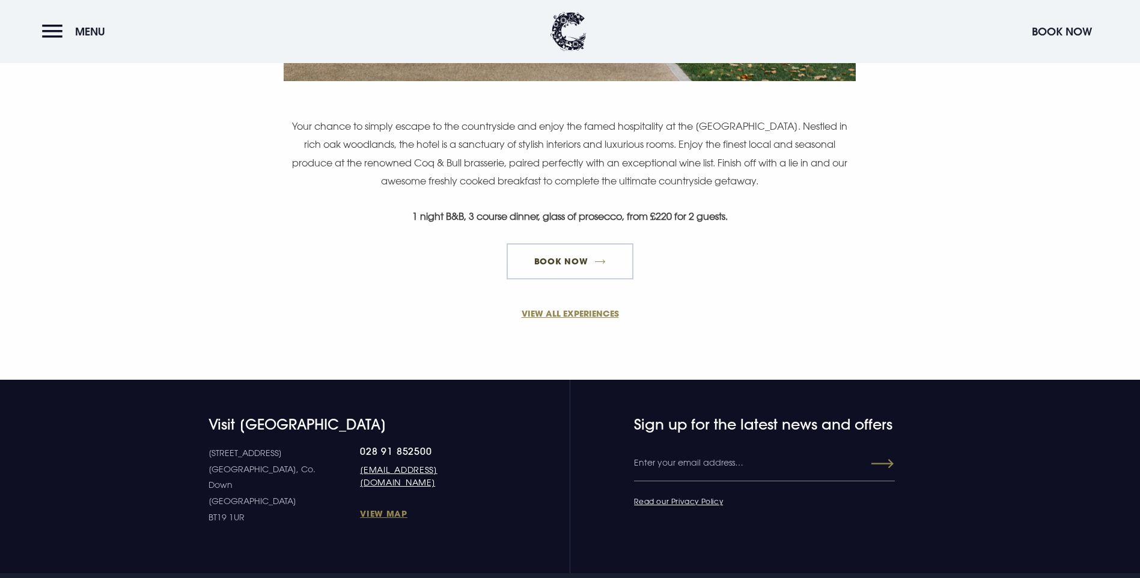
click at [600, 279] on link "Book Now" at bounding box center [569, 261] width 126 height 36
